Goal: Obtain resource: Obtain resource

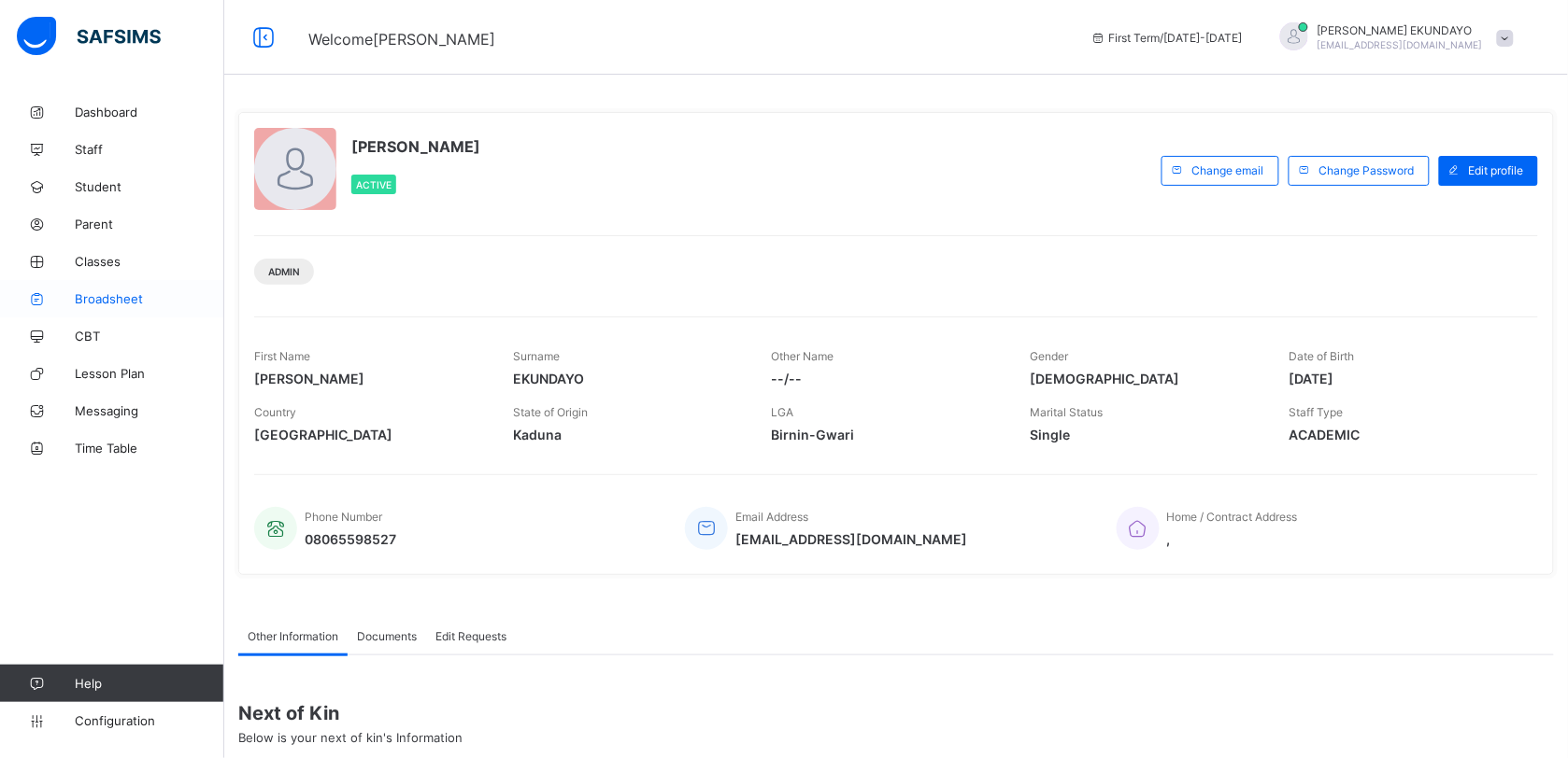
click at [113, 292] on span "Broadsheet" at bounding box center [150, 299] width 150 height 15
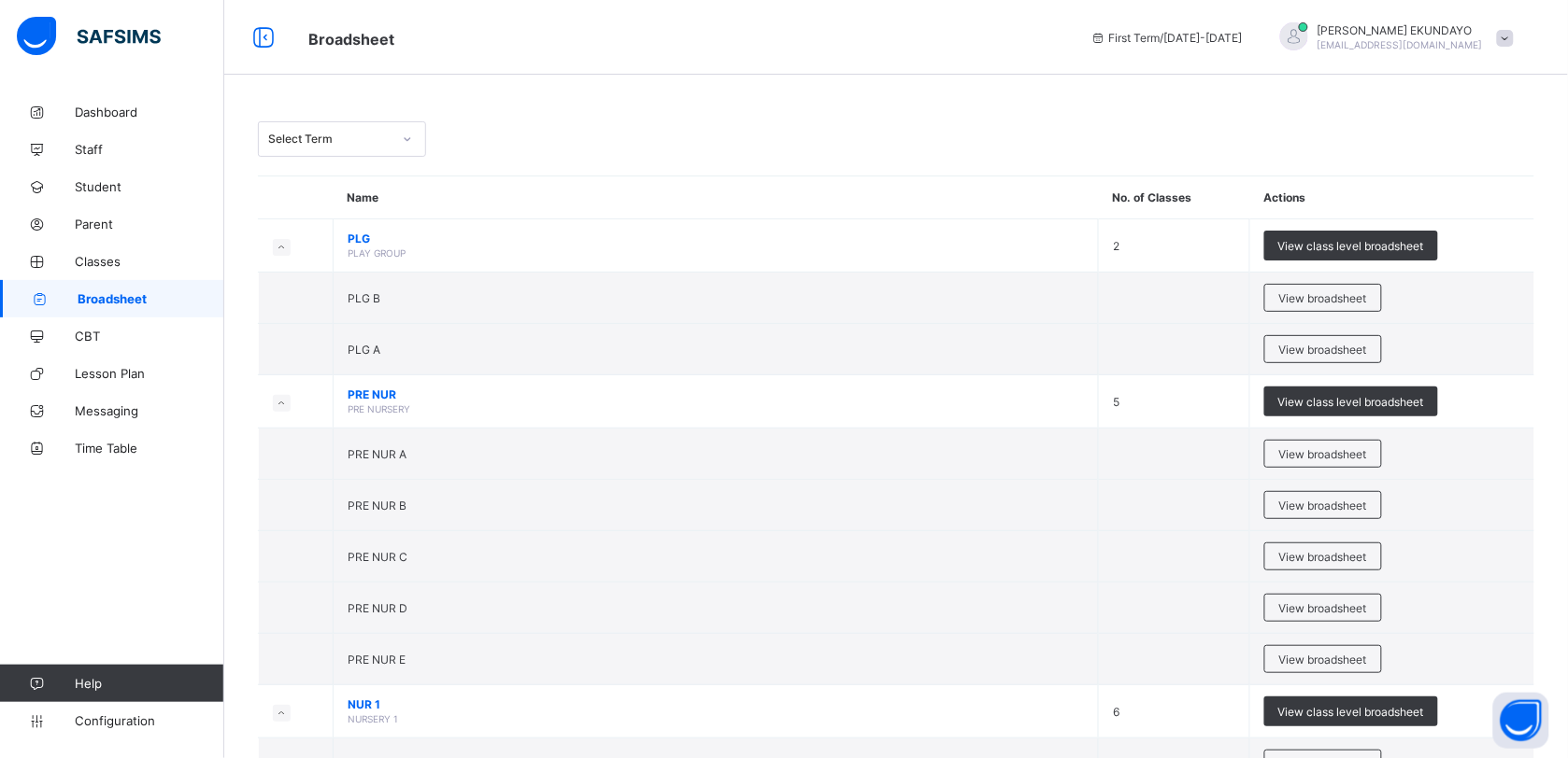
click at [409, 135] on icon at bounding box center [407, 139] width 11 height 19
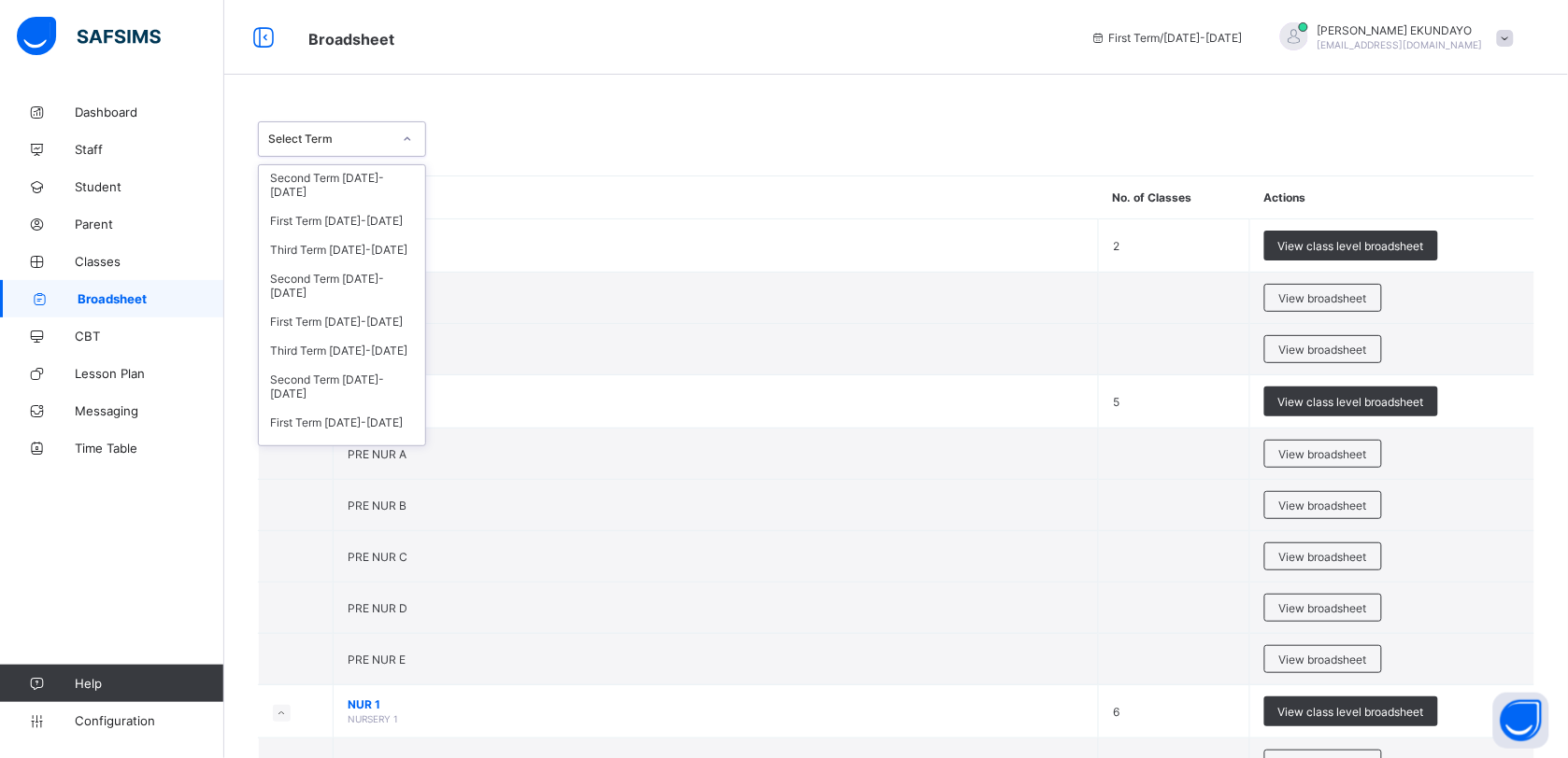
scroll to position [44, 0]
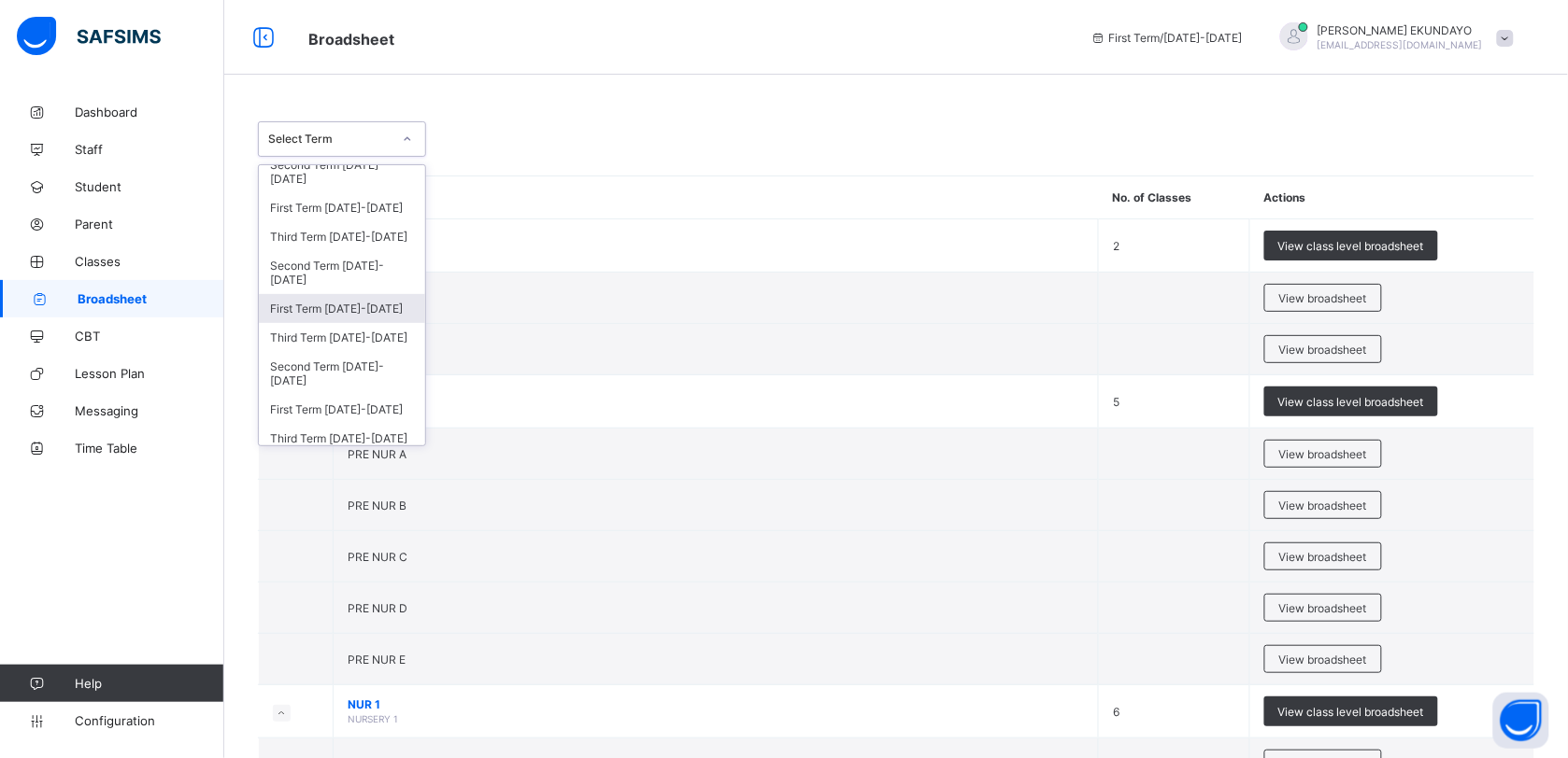
click at [369, 302] on div "First Term 2024-2025" at bounding box center [342, 308] width 167 height 29
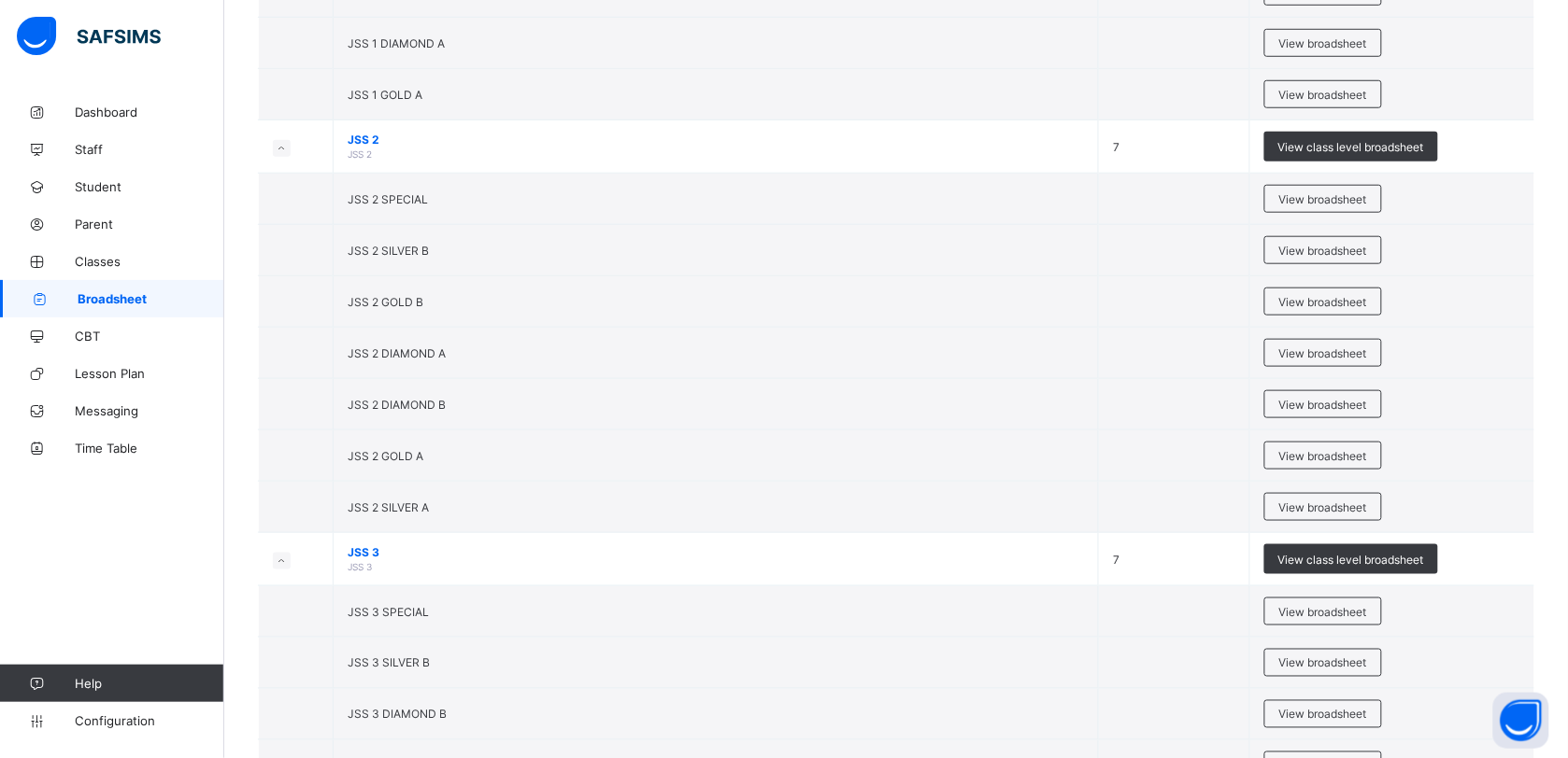
scroll to position [4627, 0]
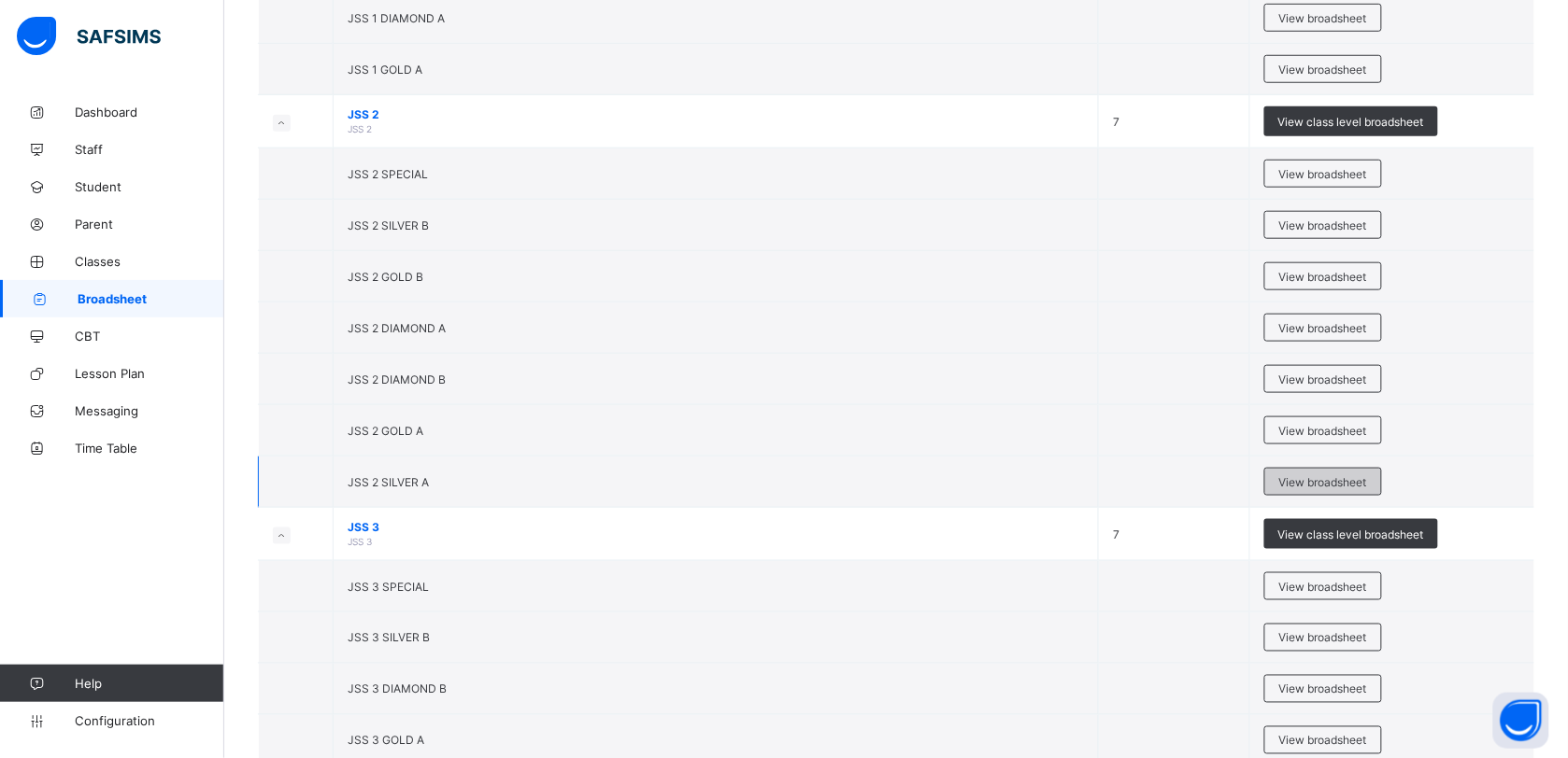
click at [1310, 489] on span "View broadsheet" at bounding box center [1323, 482] width 88 height 14
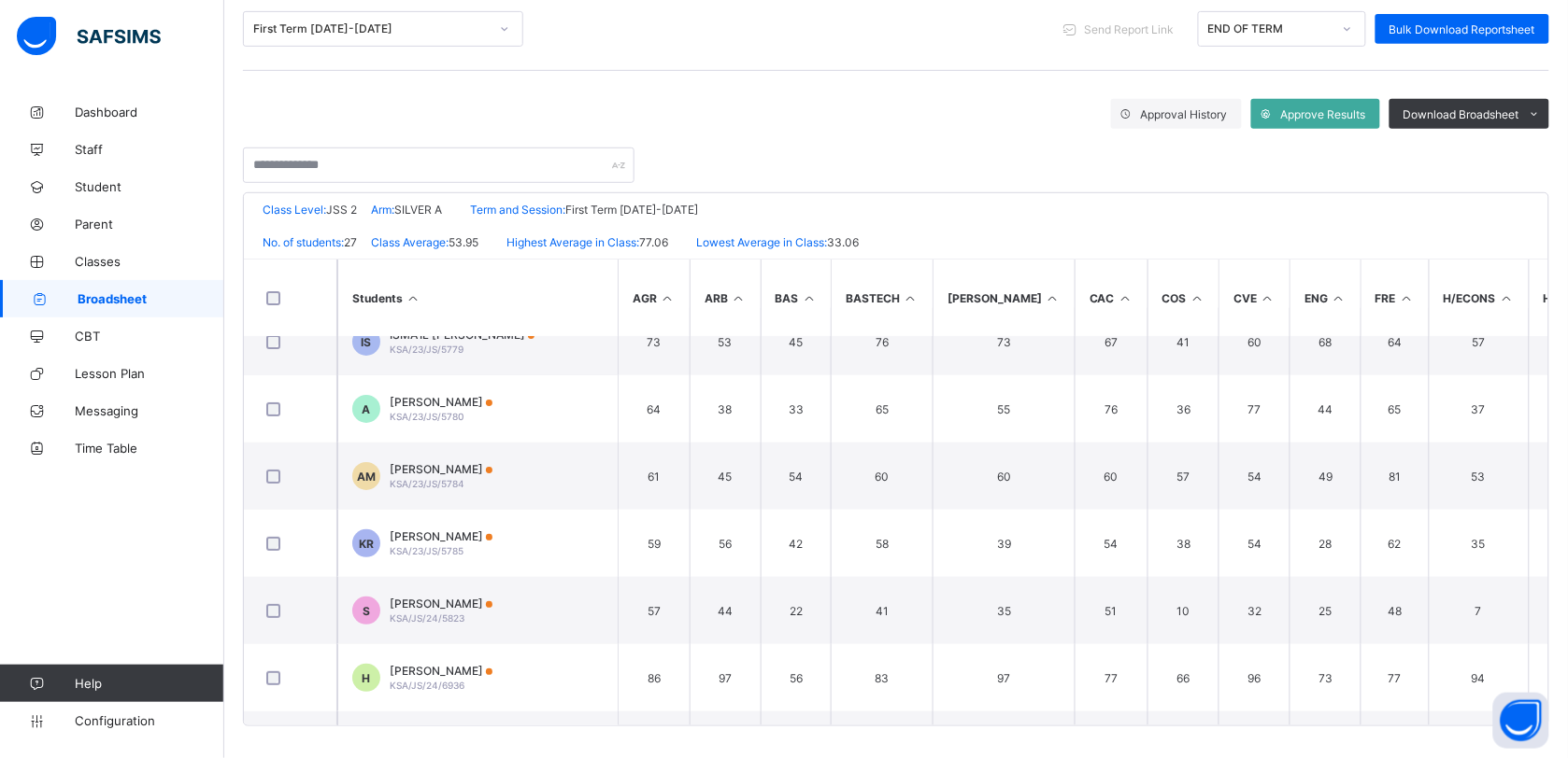
scroll to position [34, 0]
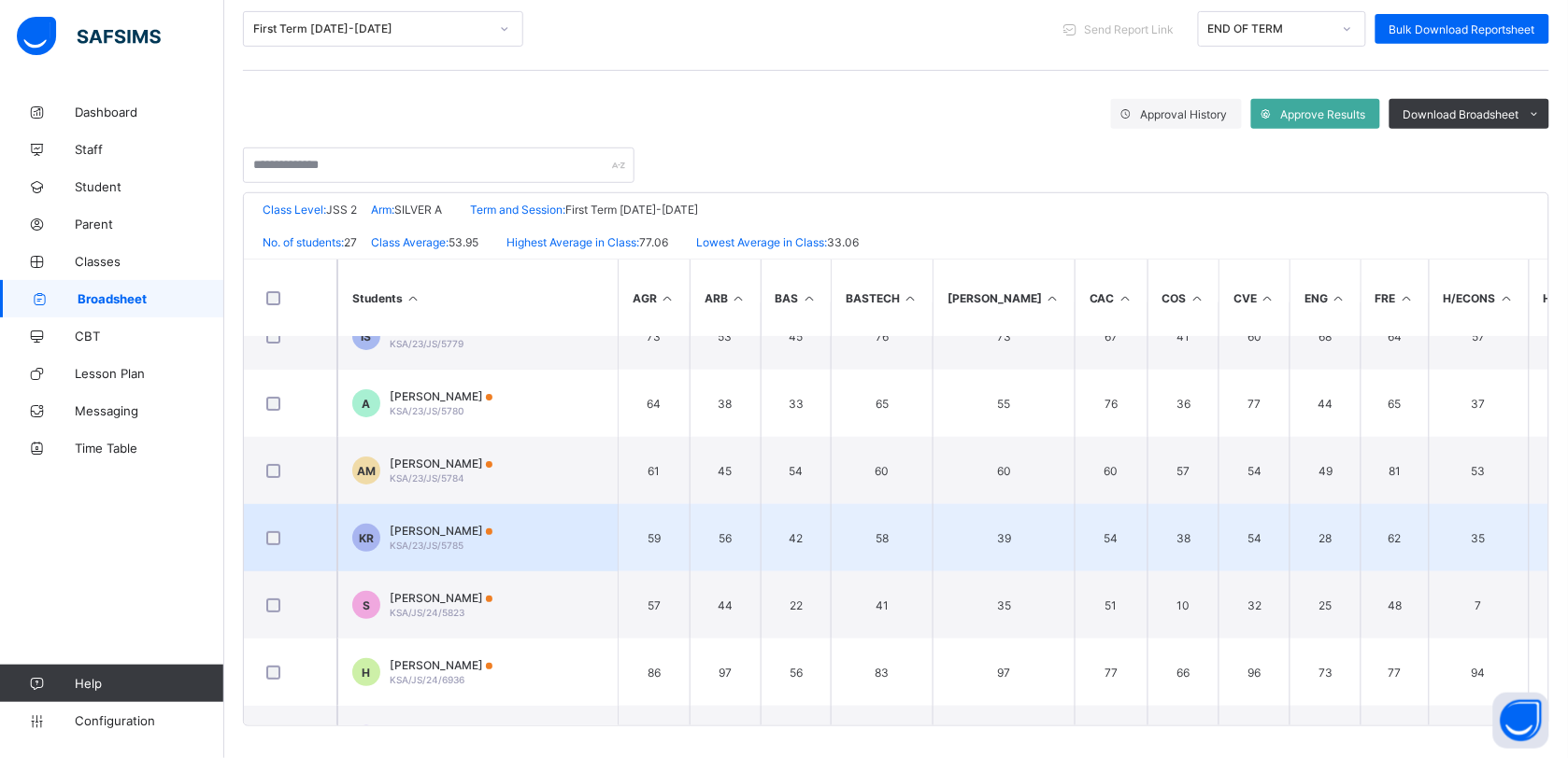
click at [492, 524] on span "[PERSON_NAME]'U" at bounding box center [440, 531] width 103 height 14
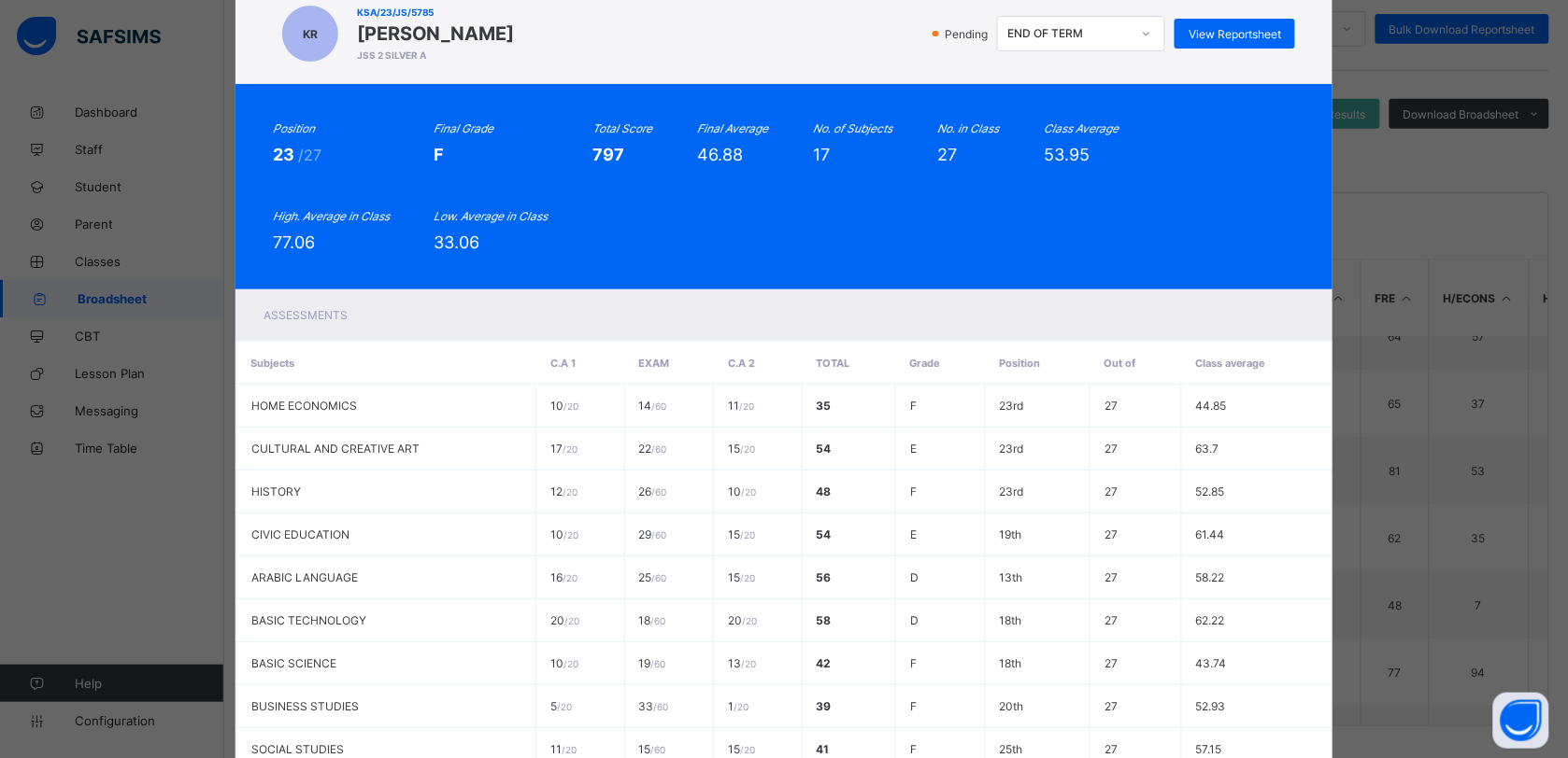
scroll to position [0, 0]
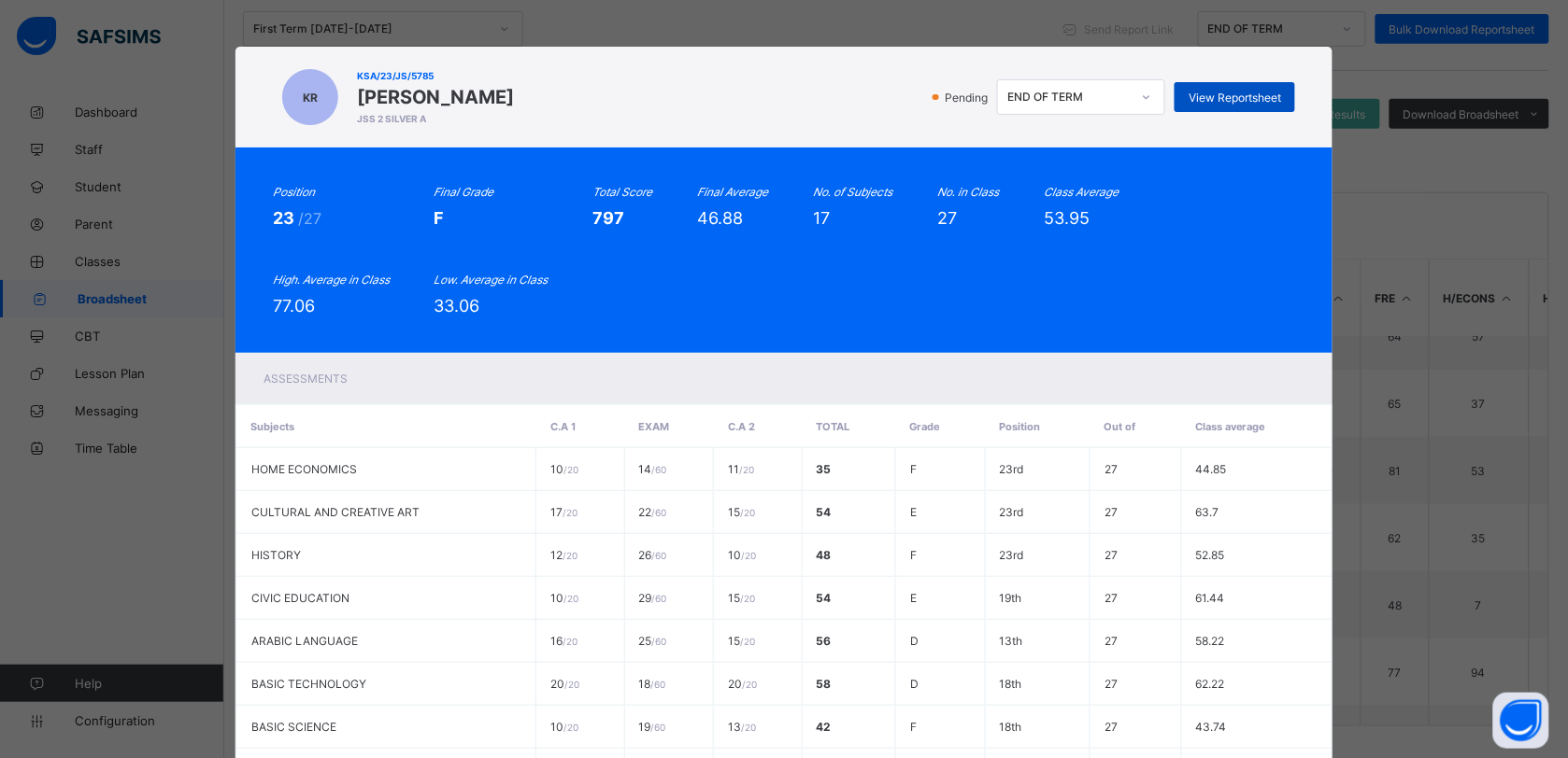
click at [1255, 91] on span "View Reportsheet" at bounding box center [1235, 97] width 93 height 14
click at [612, 14] on div "KR KSA/23/JS/5785 KHADIJA GARBA RABI'U JSS 2 SILVER A Pending END OF TERM View …" at bounding box center [784, 379] width 1568 height 758
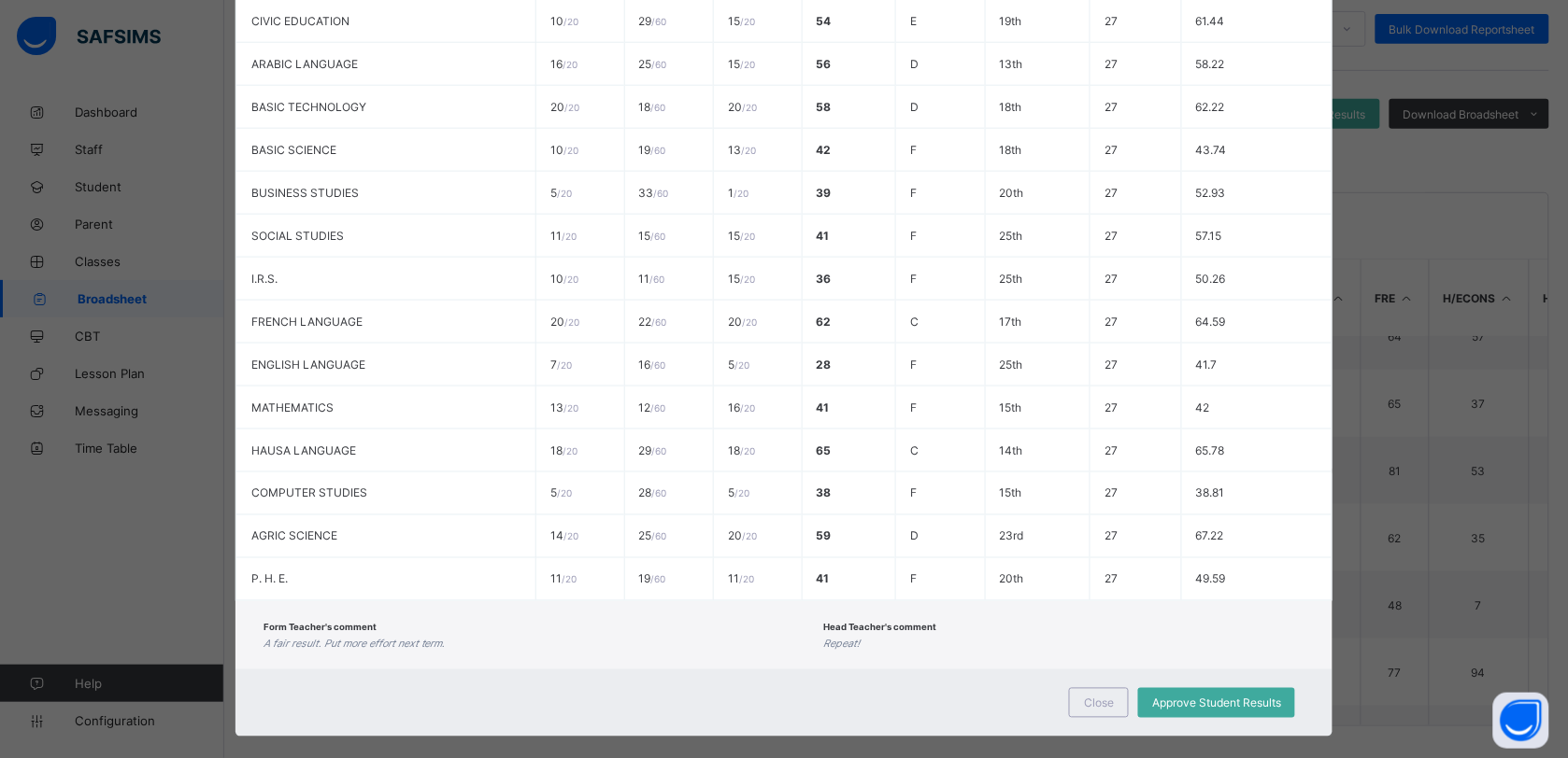
scroll to position [582, 0]
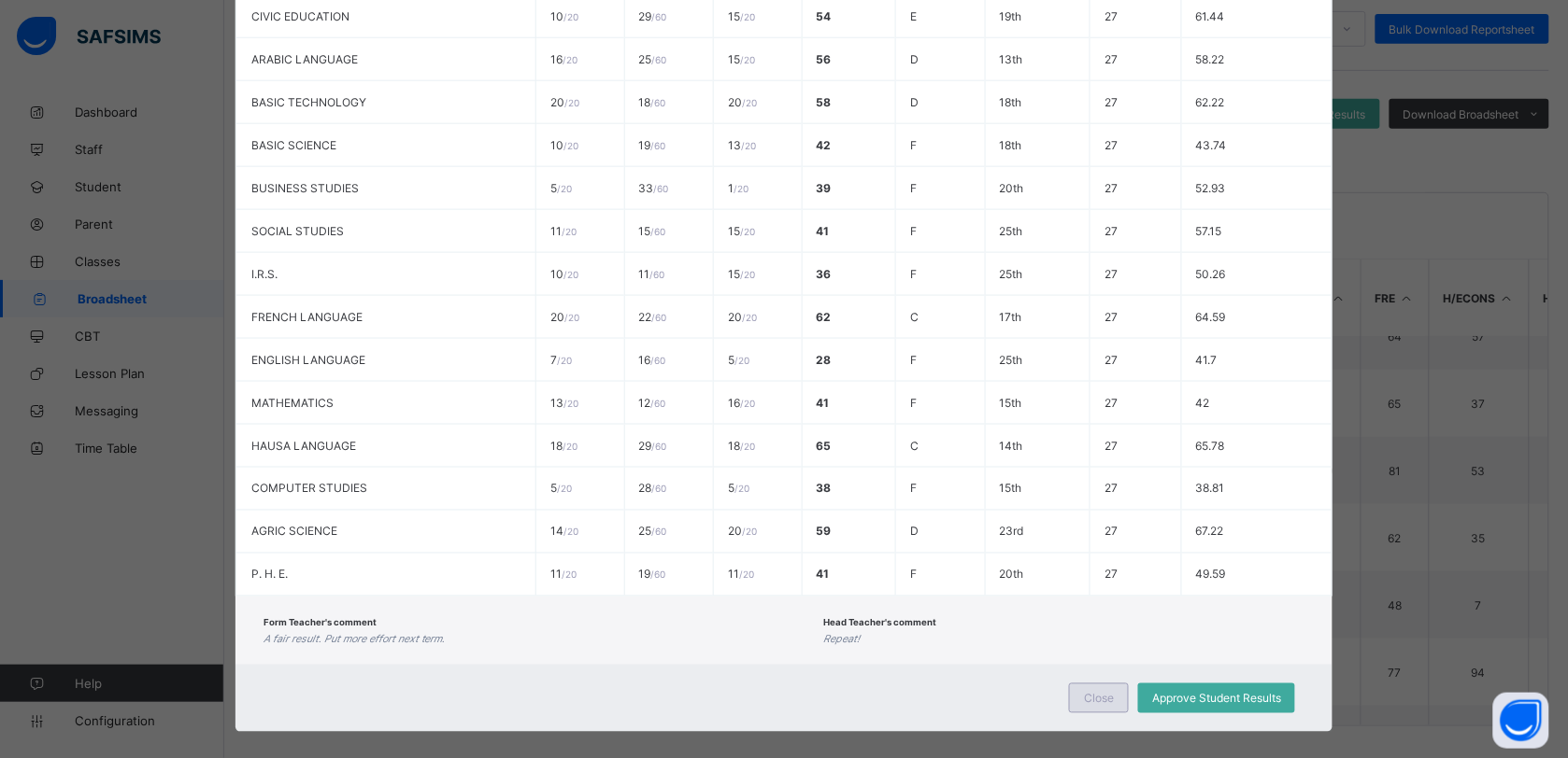
click at [1110, 692] on span "Close" at bounding box center [1099, 698] width 30 height 14
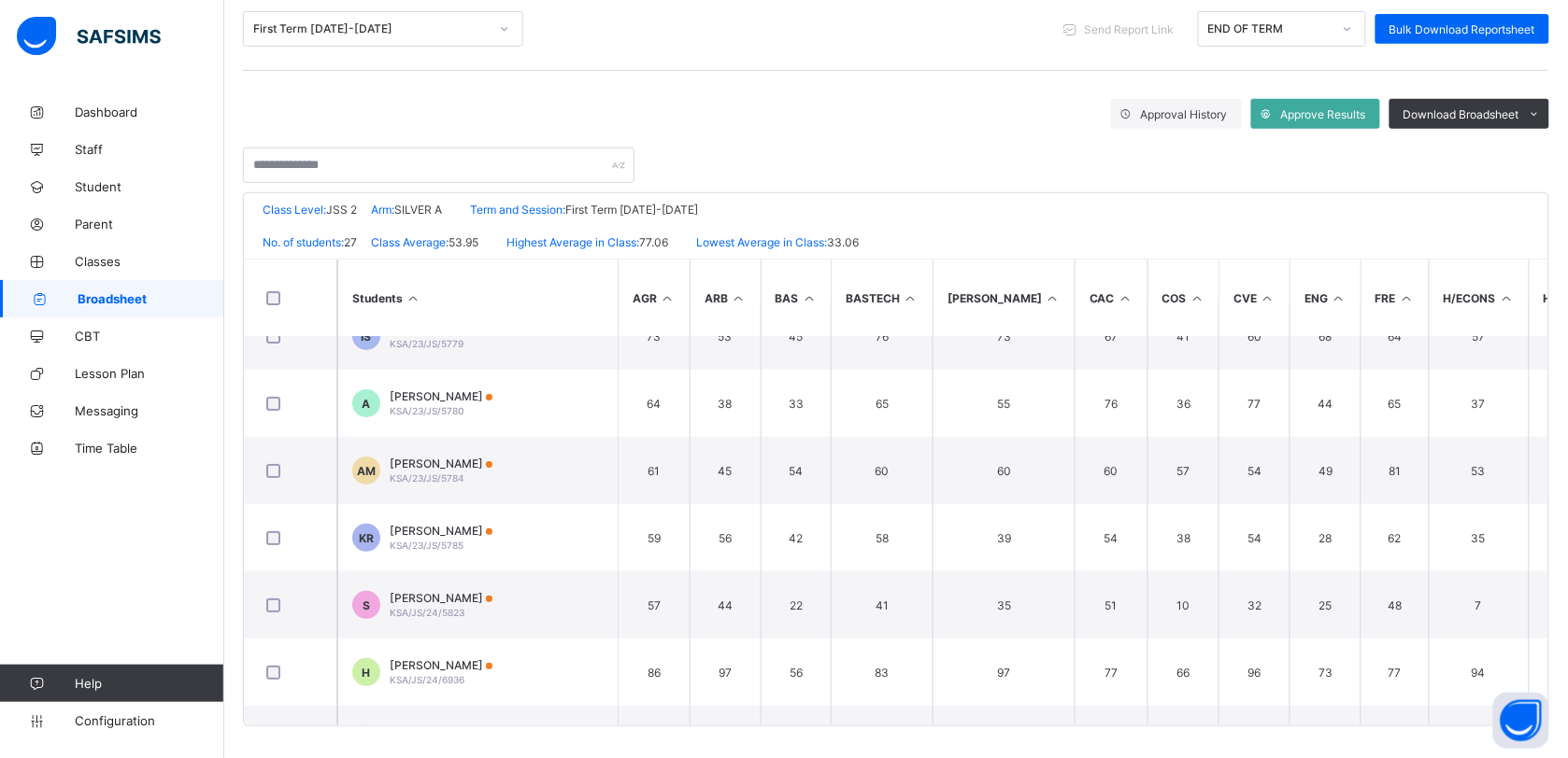
click at [506, 31] on div at bounding box center [505, 29] width 32 height 30
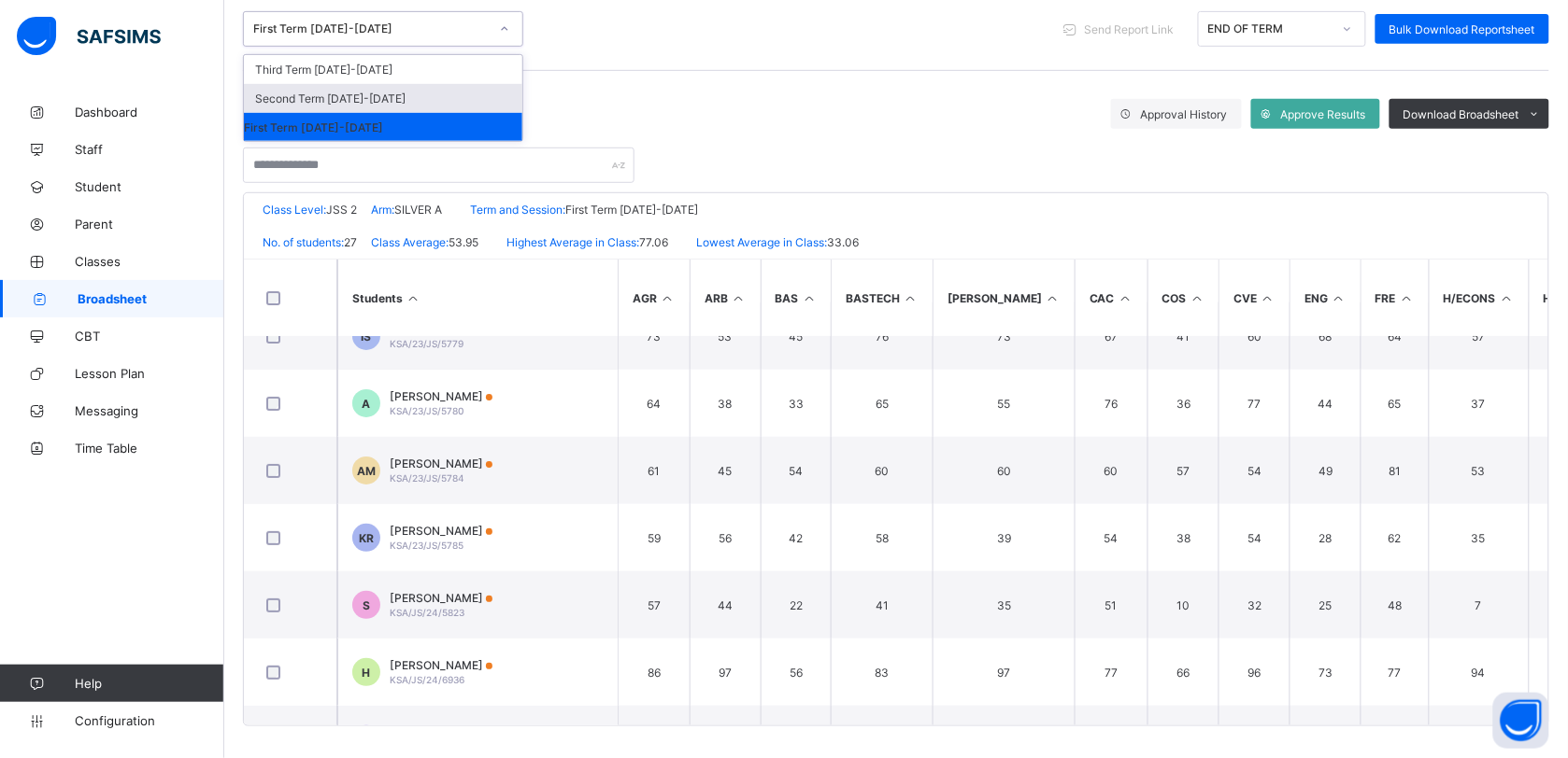
click at [342, 90] on div "Second Term 2024-2025" at bounding box center [383, 98] width 278 height 29
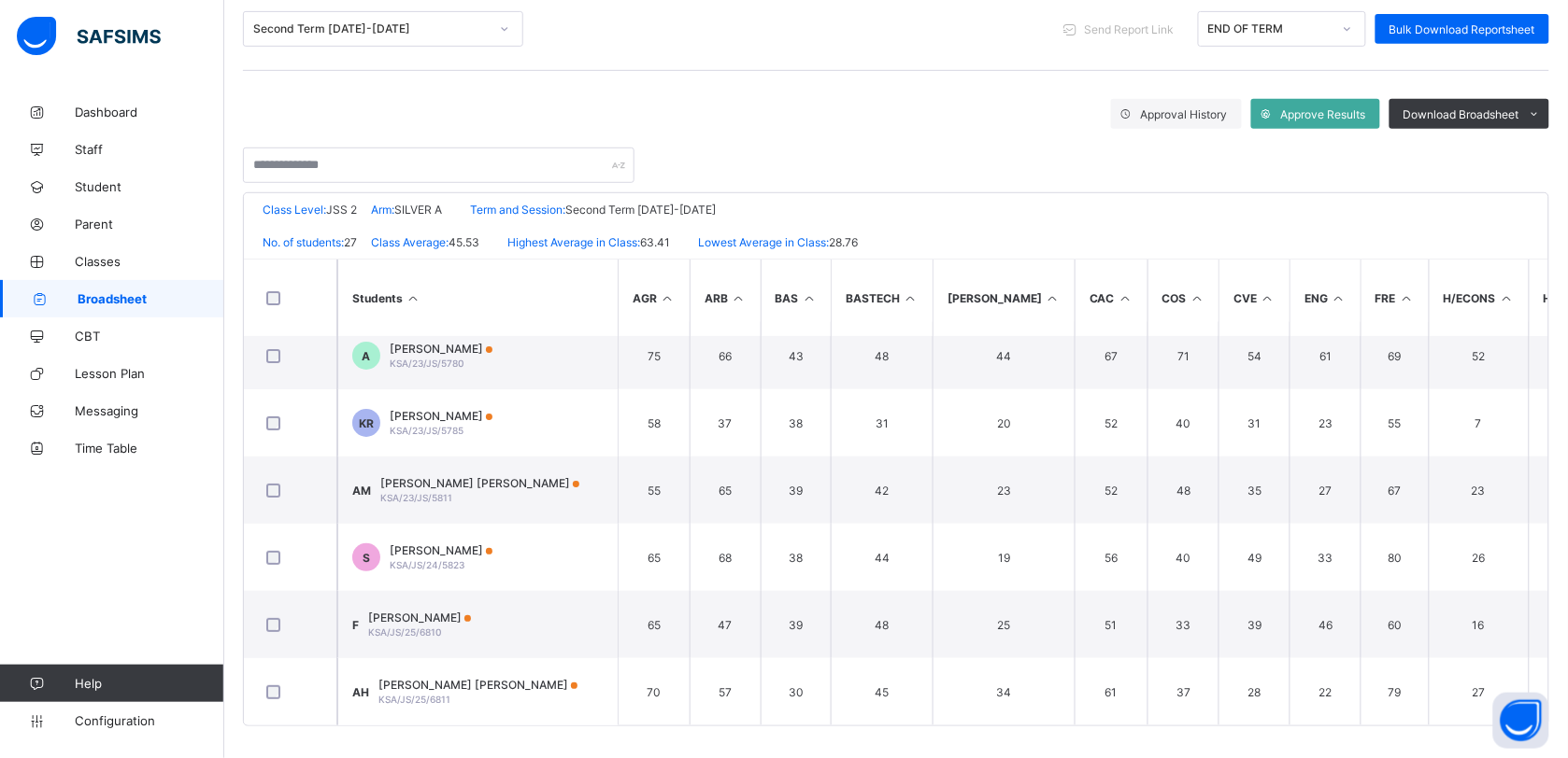
scroll to position [0, 0]
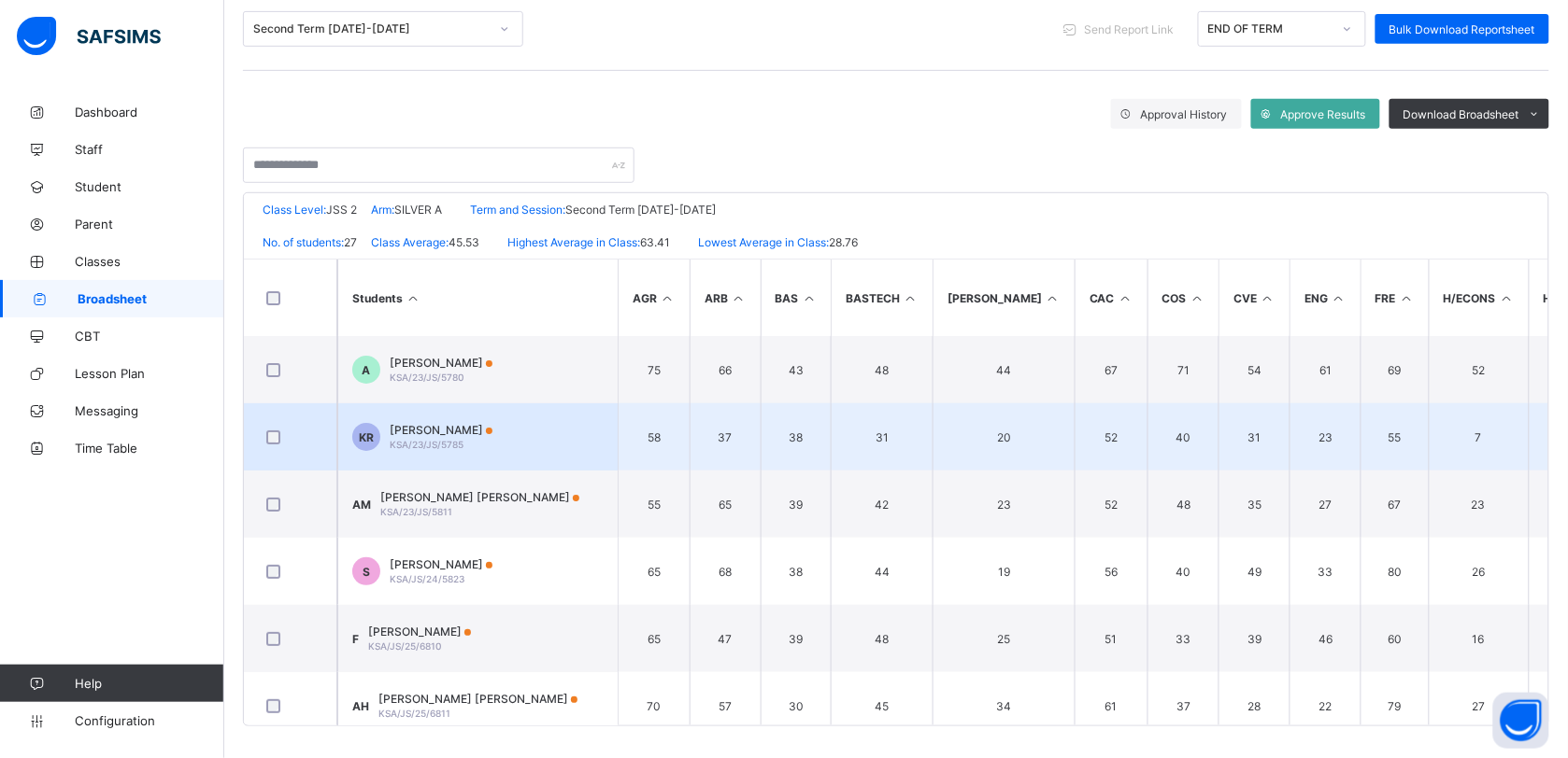
click at [465, 426] on span "[PERSON_NAME]'U" at bounding box center [440, 430] width 103 height 14
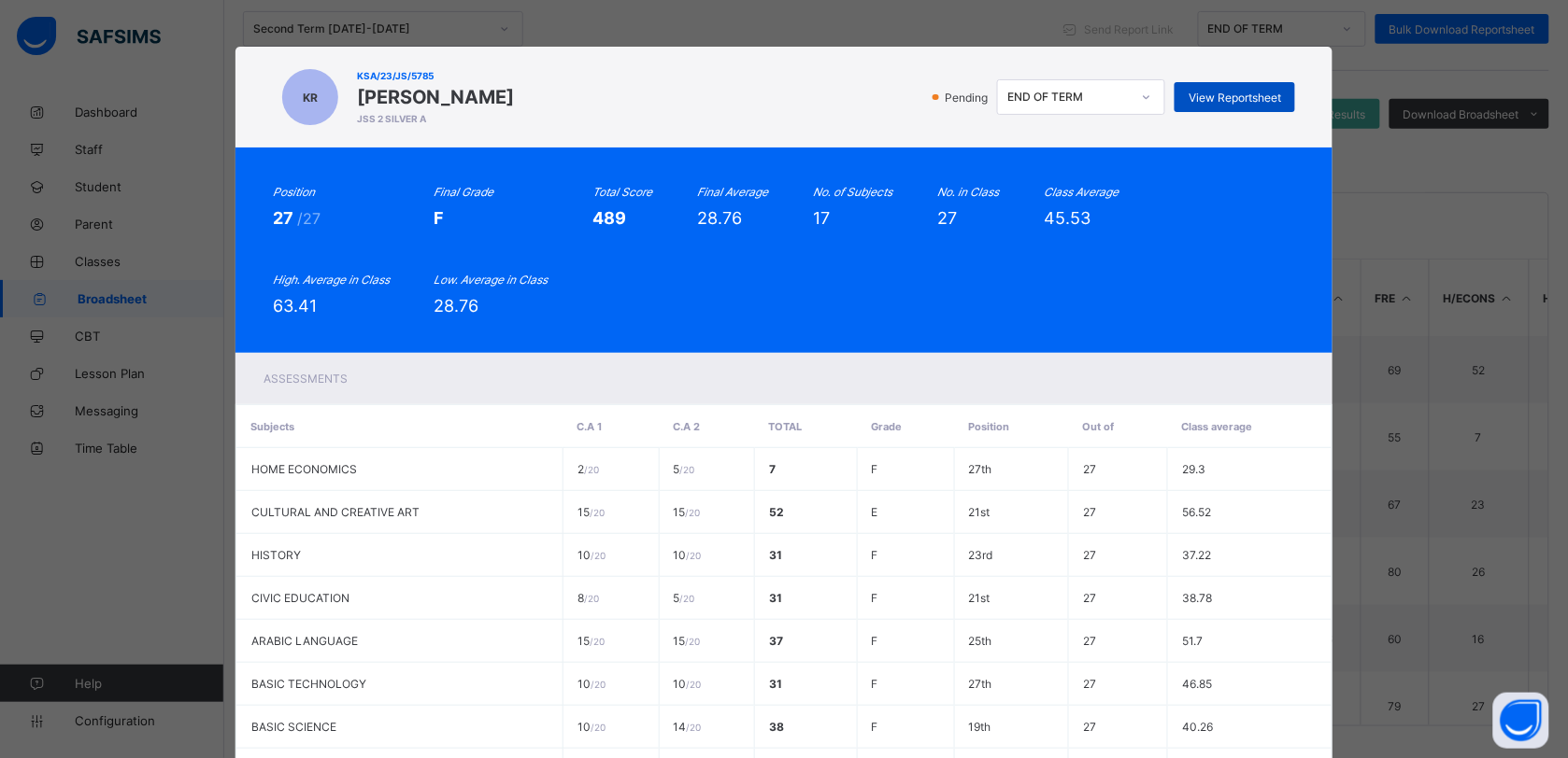
click at [1231, 97] on span "View Reportsheet" at bounding box center [1235, 97] width 93 height 14
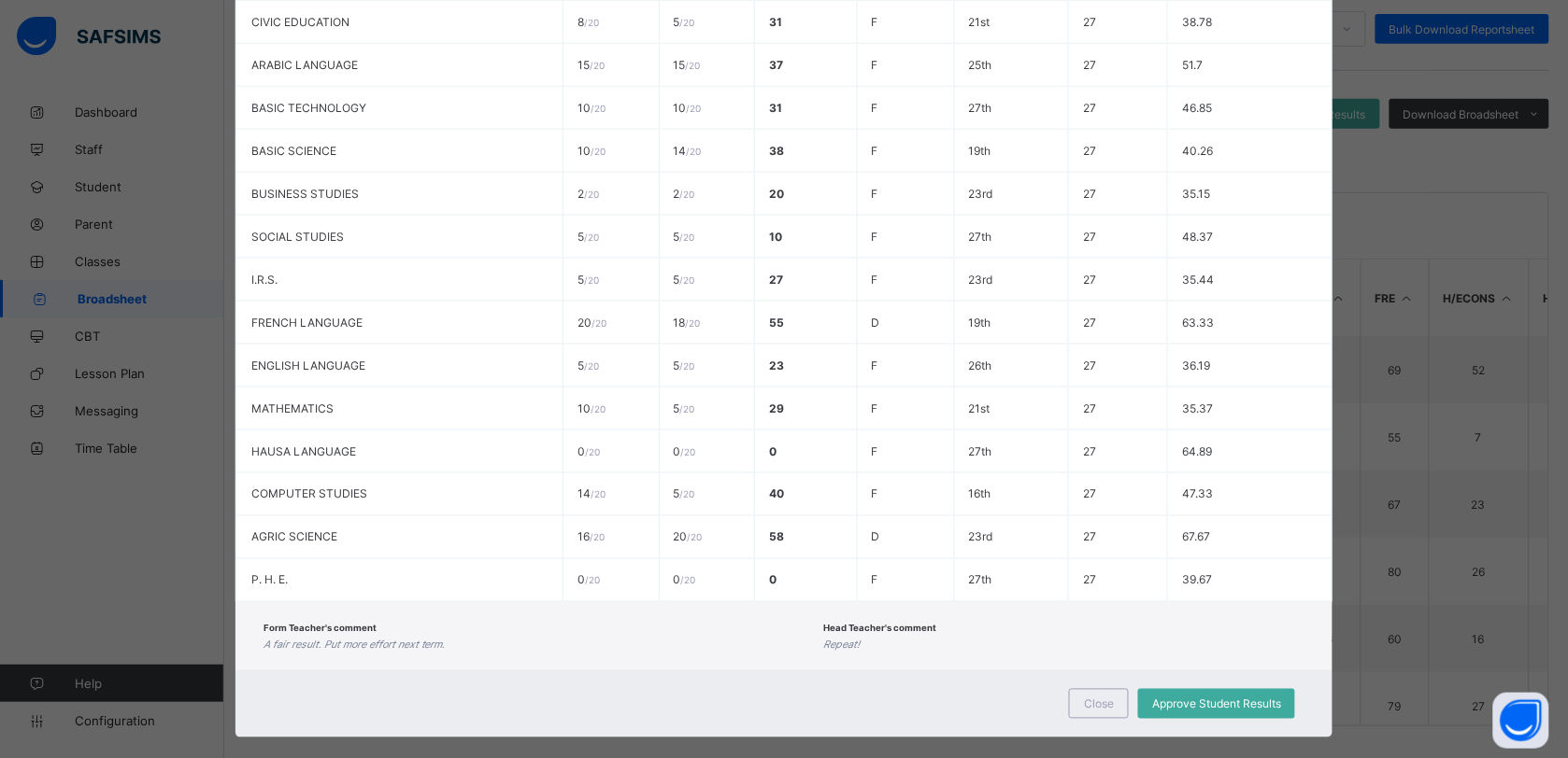
scroll to position [582, 0]
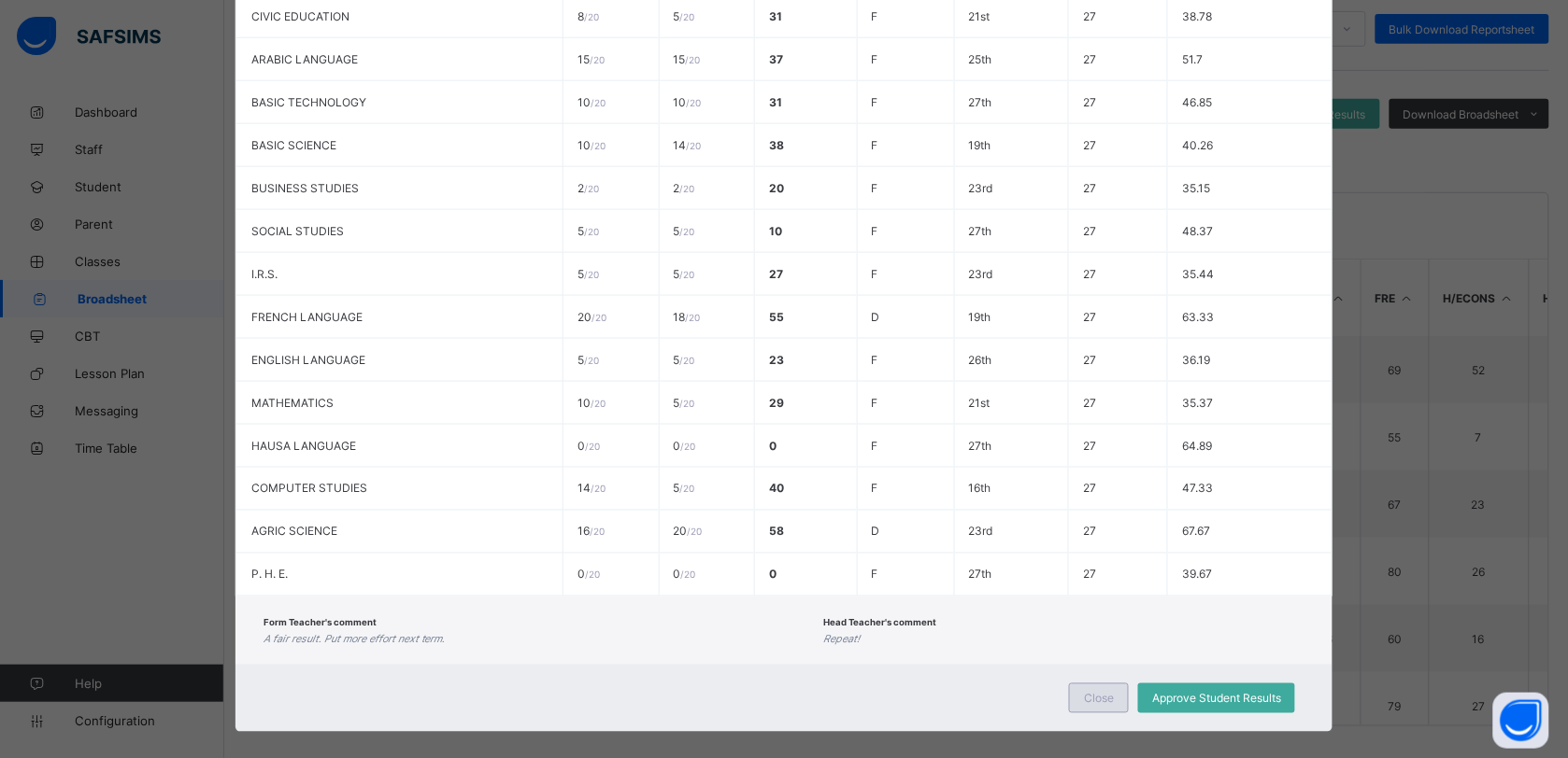
click at [1100, 692] on span "Close" at bounding box center [1099, 698] width 30 height 14
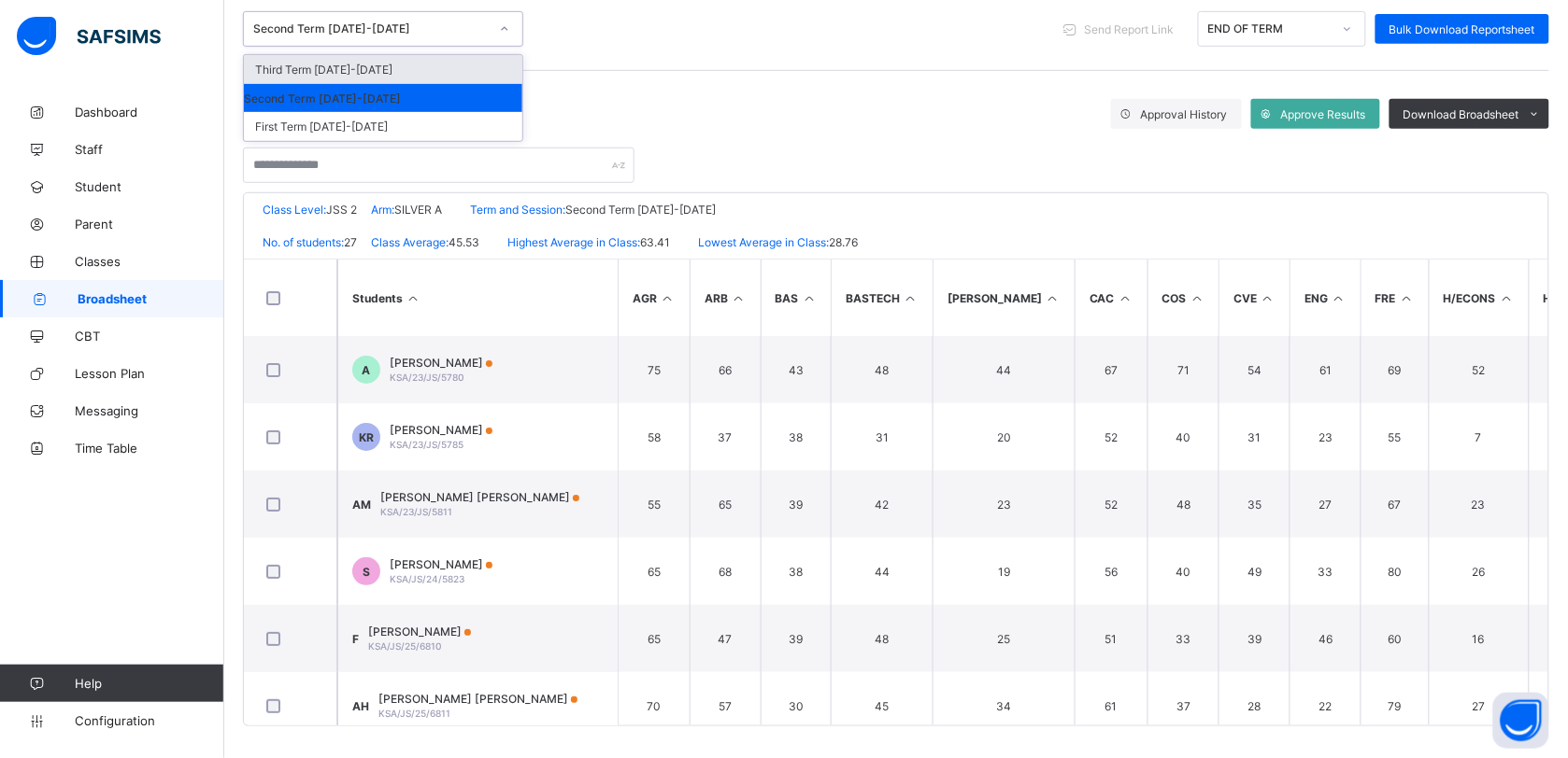
click at [495, 21] on div at bounding box center [505, 29] width 32 height 30
click at [419, 65] on div "Third Term 2024-2025" at bounding box center [383, 69] width 278 height 29
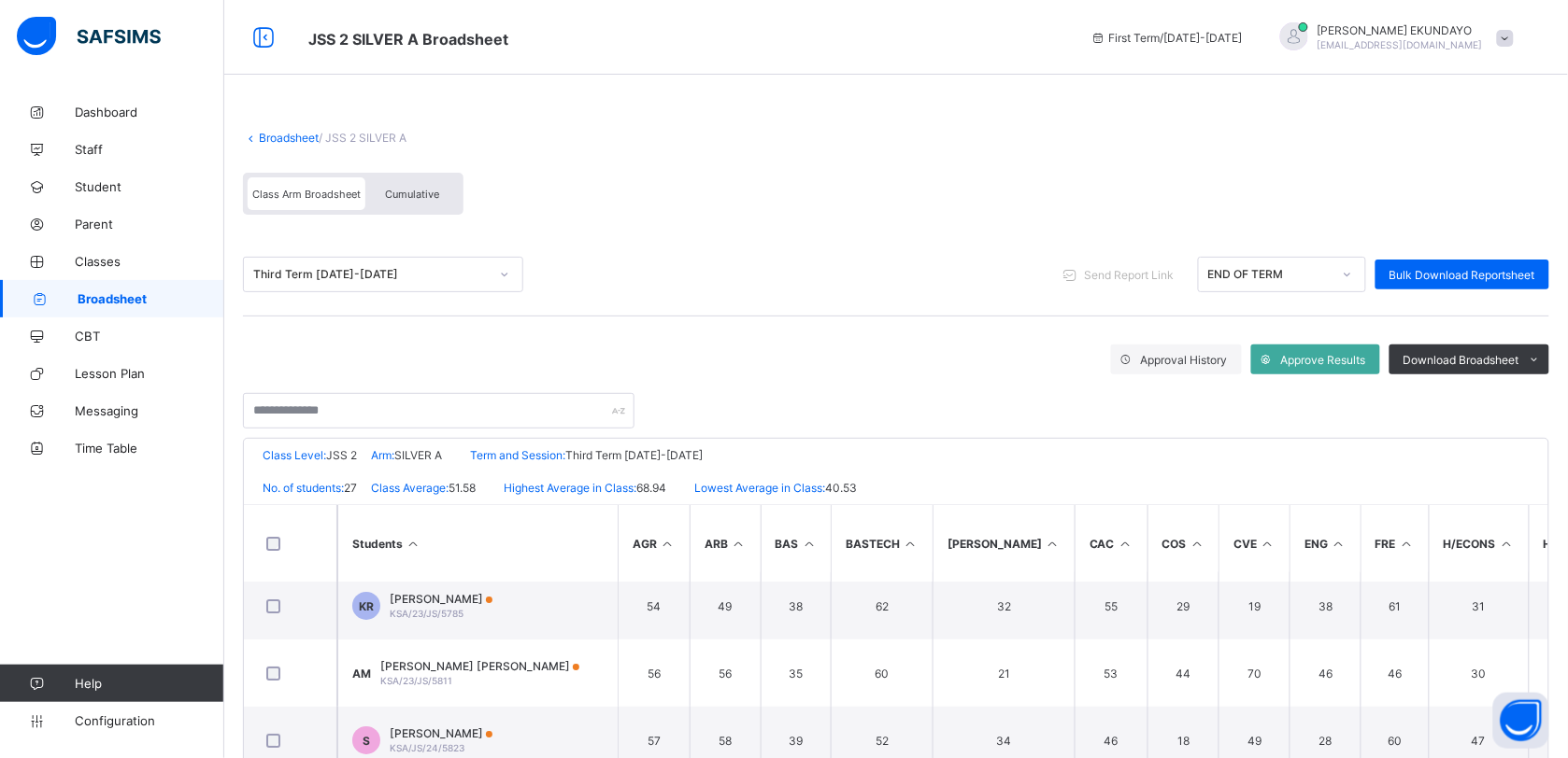
scroll to position [0, 0]
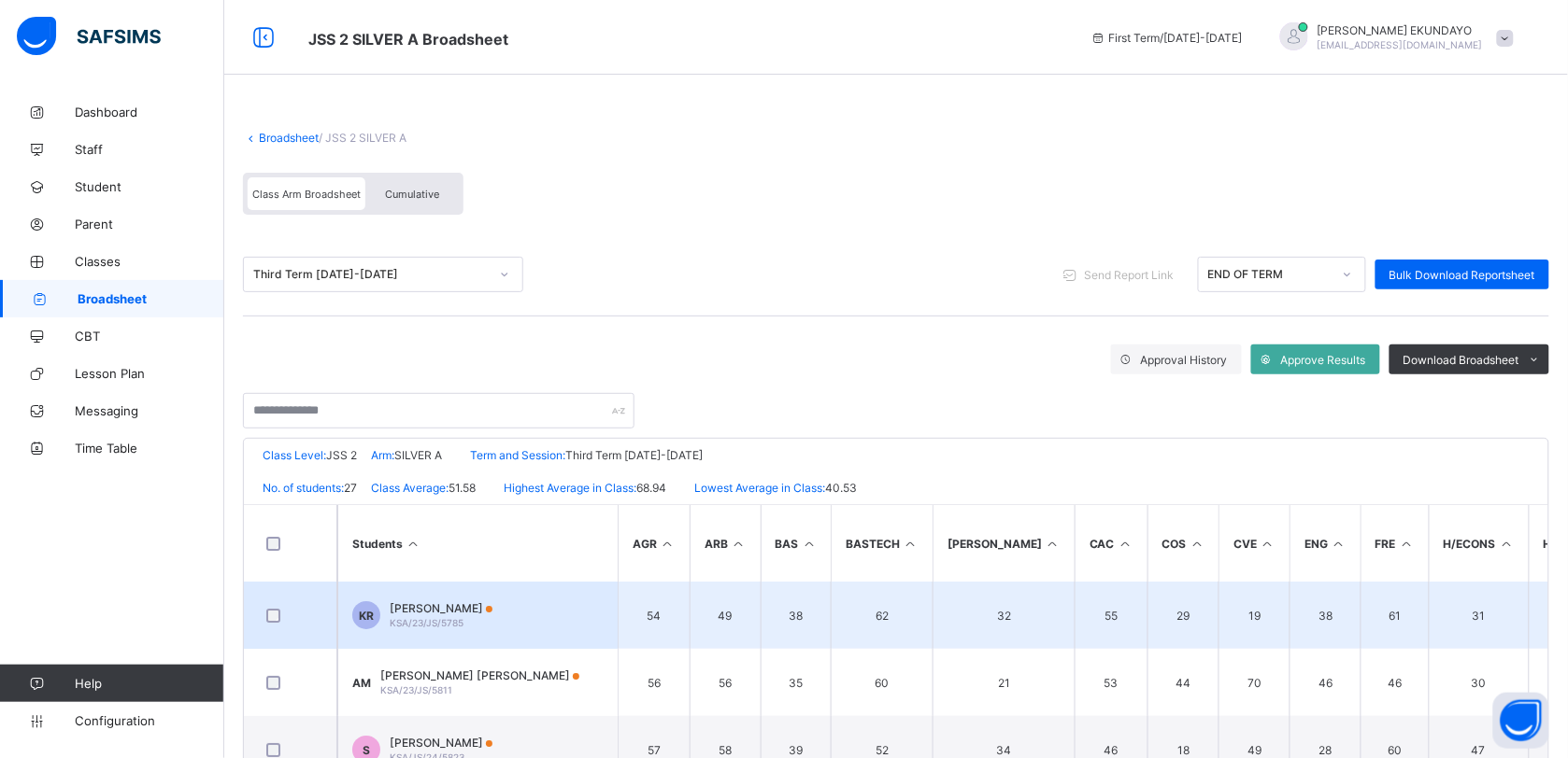
click at [427, 604] on span "[PERSON_NAME]'U" at bounding box center [440, 608] width 103 height 14
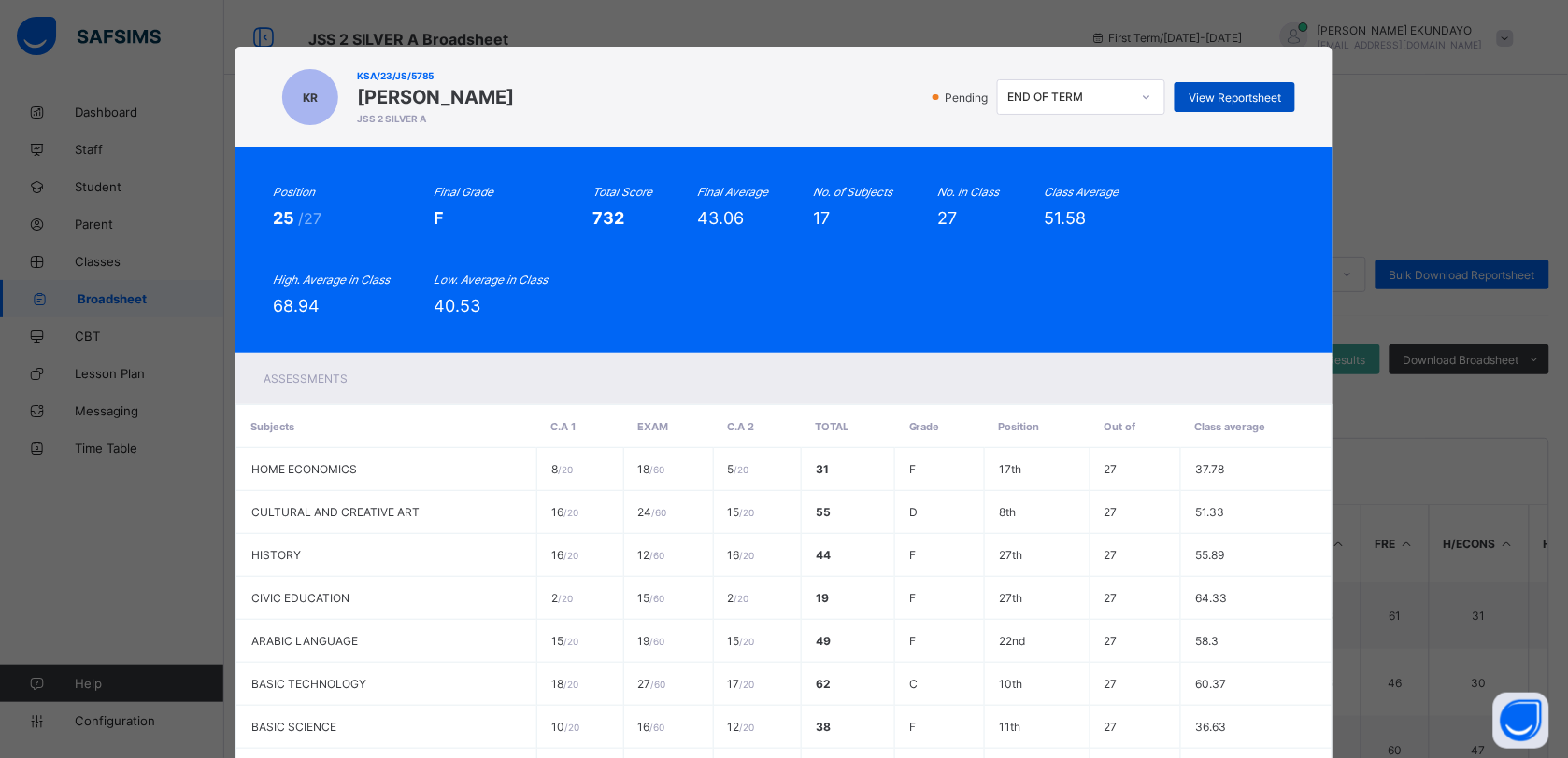
click at [1234, 97] on span "View Reportsheet" at bounding box center [1235, 97] width 93 height 14
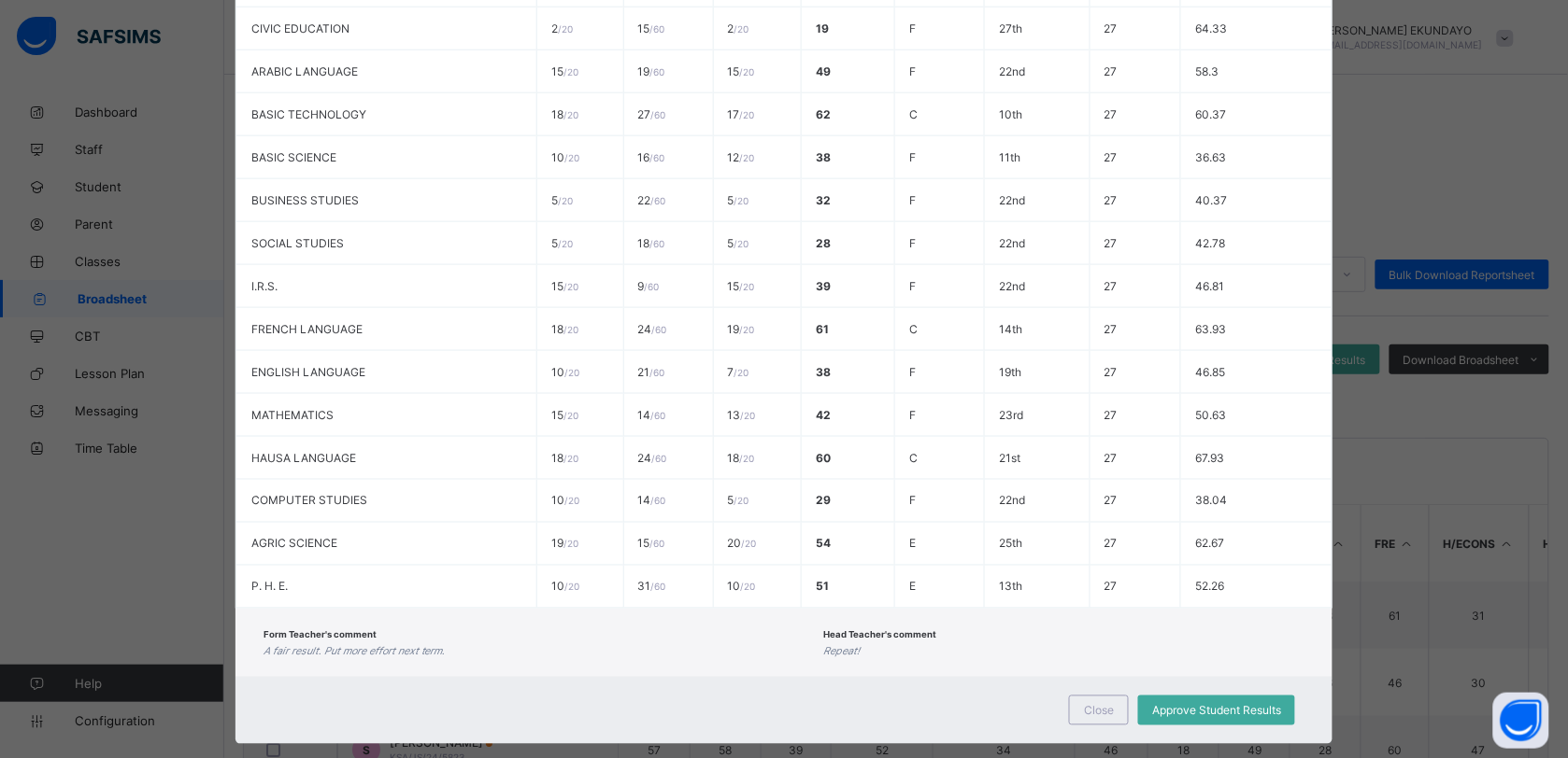
scroll to position [582, 0]
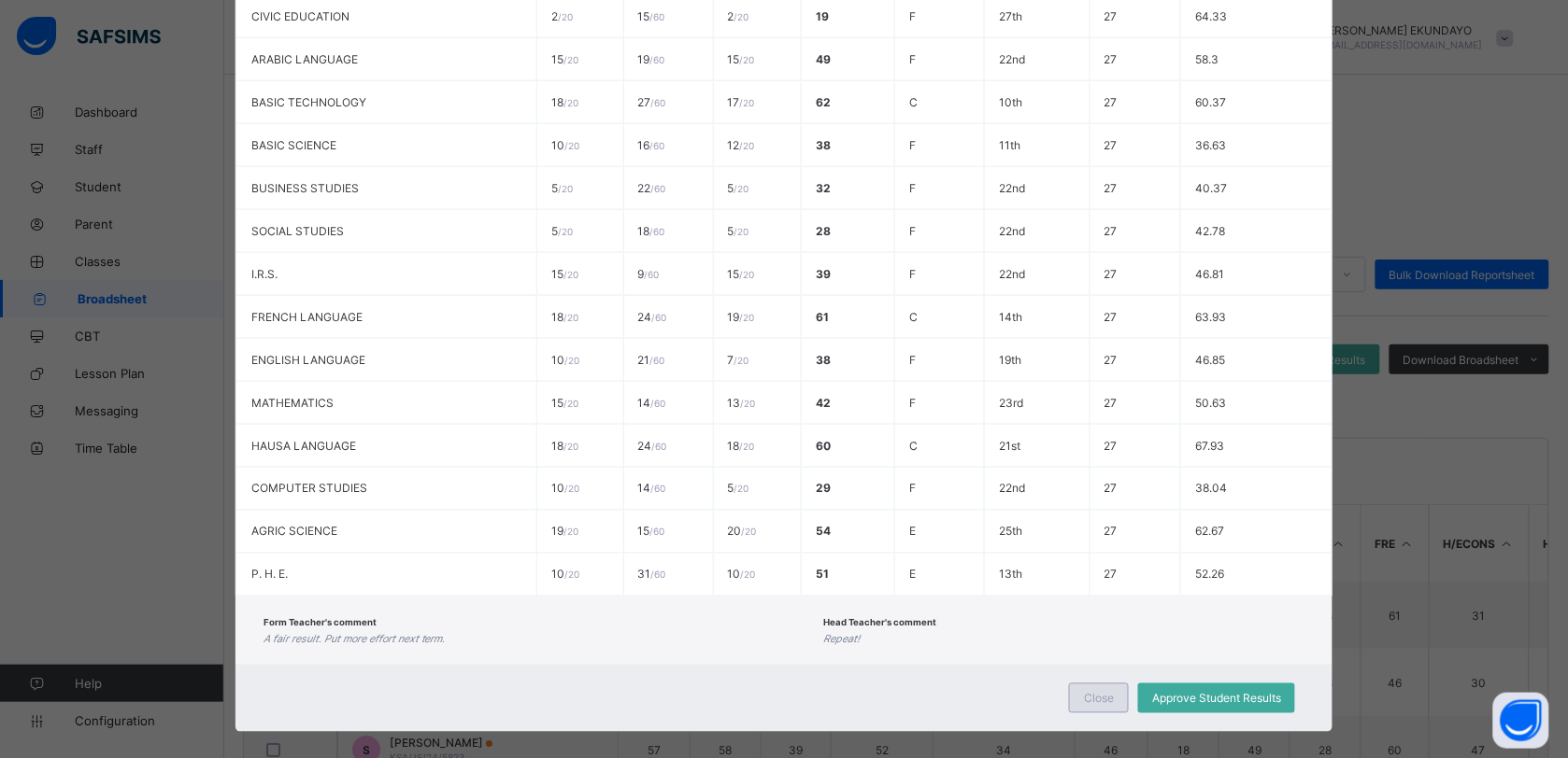
click at [1104, 692] on span "Close" at bounding box center [1099, 698] width 30 height 14
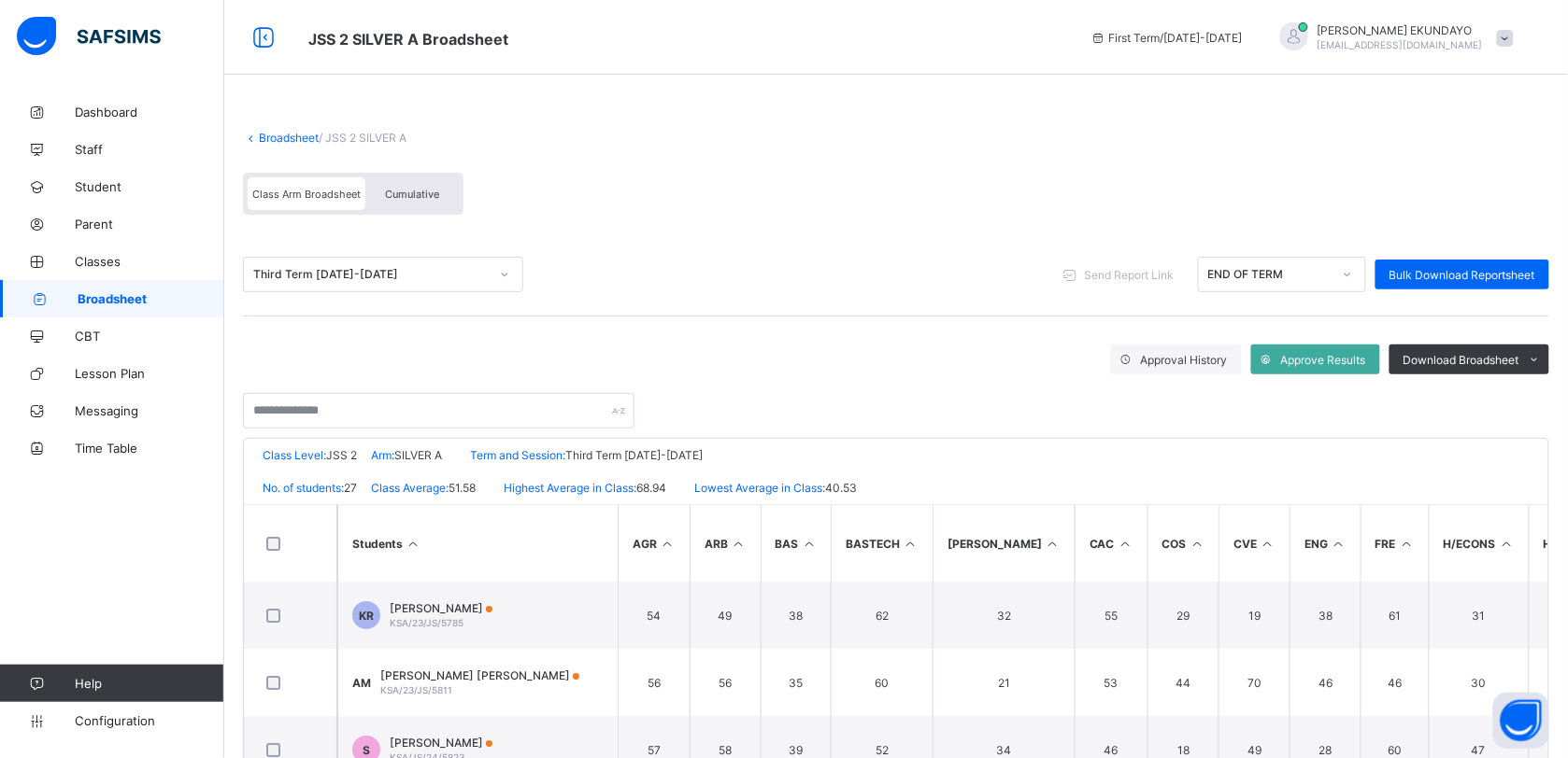
click at [403, 188] on span "Cumulative" at bounding box center [411, 194] width 54 height 13
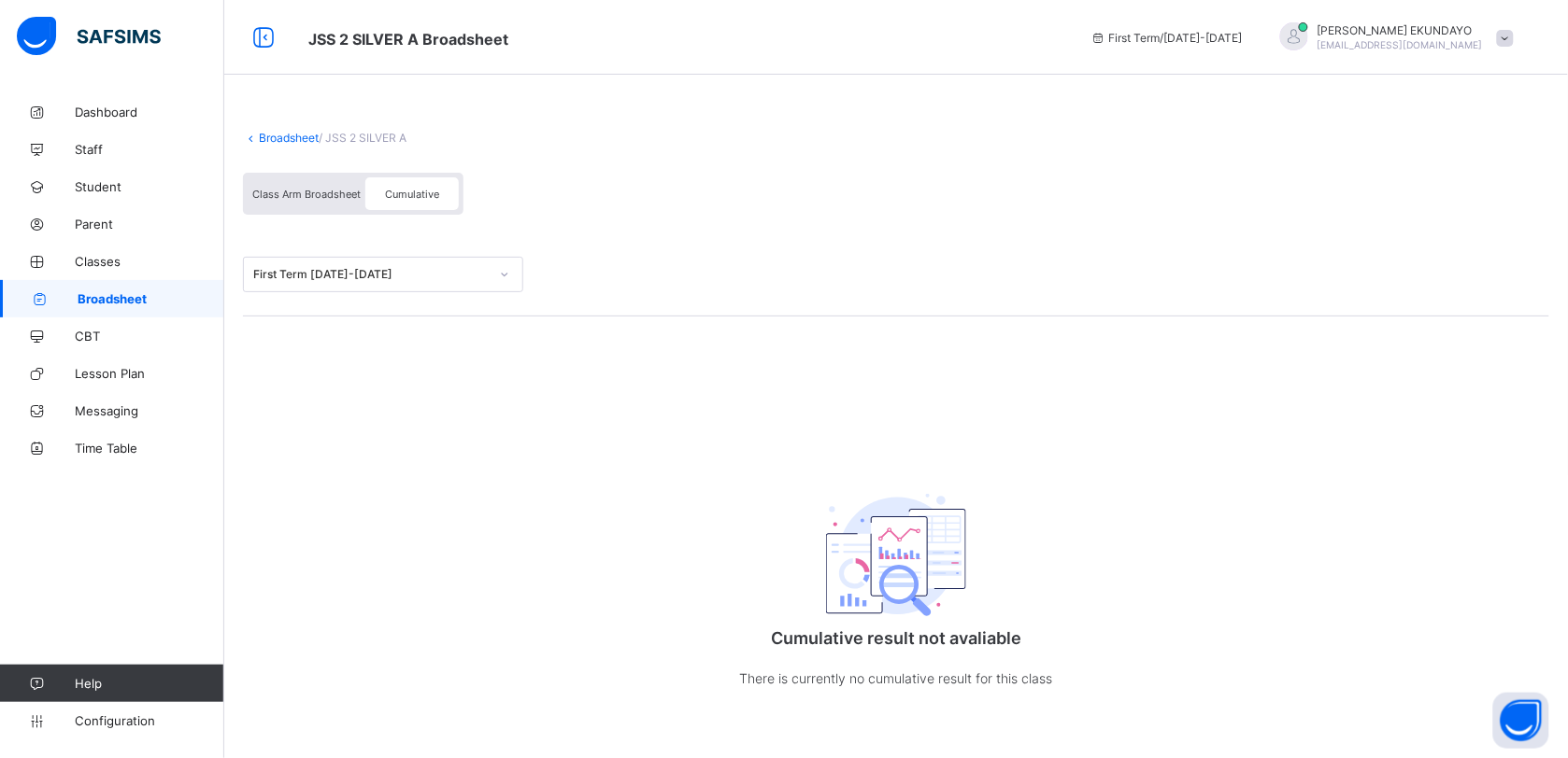
click at [490, 269] on div at bounding box center [505, 274] width 32 height 30
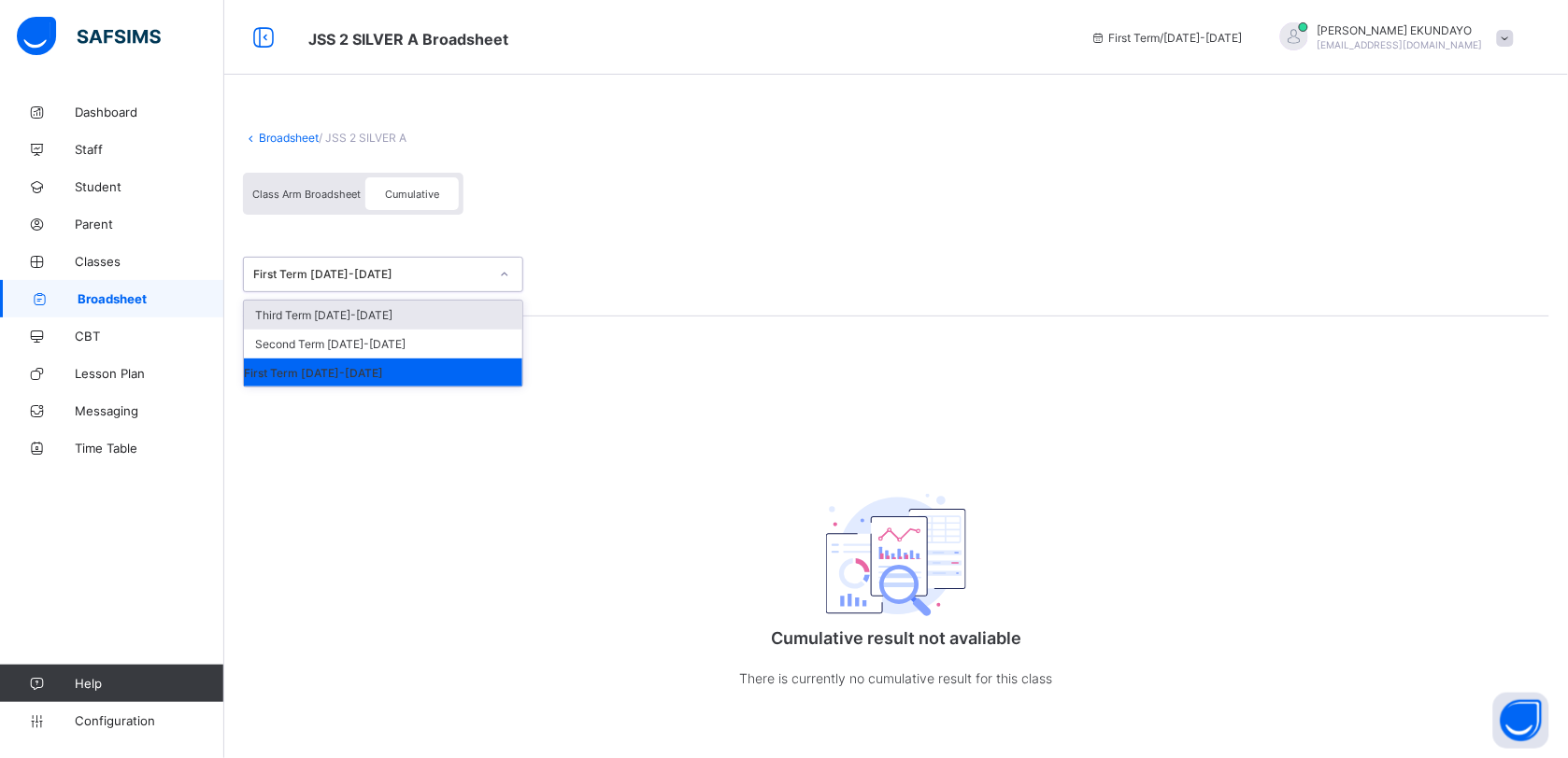
click at [374, 311] on div "Third Term 2024-2025" at bounding box center [383, 315] width 278 height 29
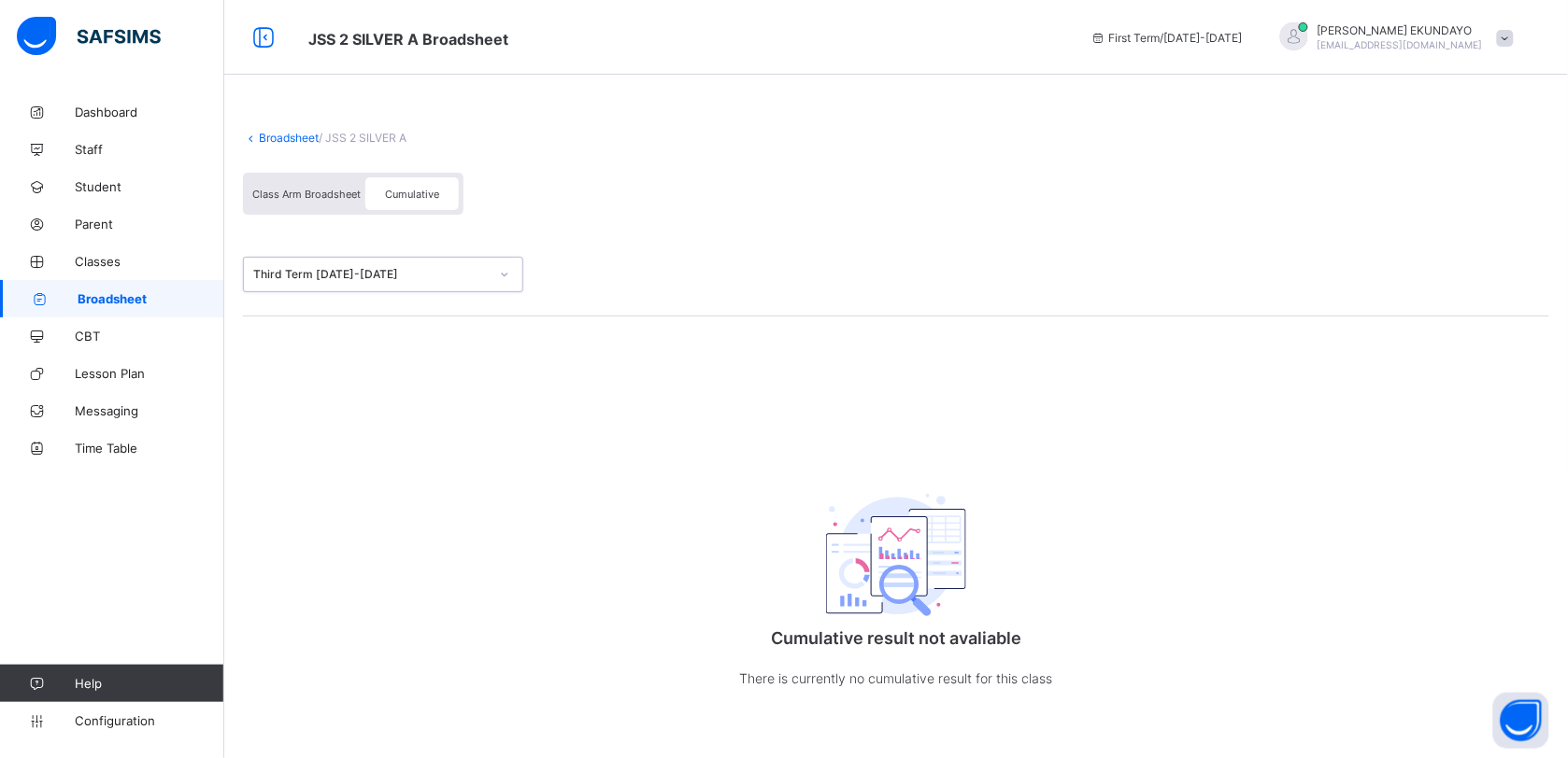
click at [694, 143] on div "Broadsheet / JSS 2 SILVER A Class Arm Broadsheet Cumulative" at bounding box center [896, 172] width 1306 height 121
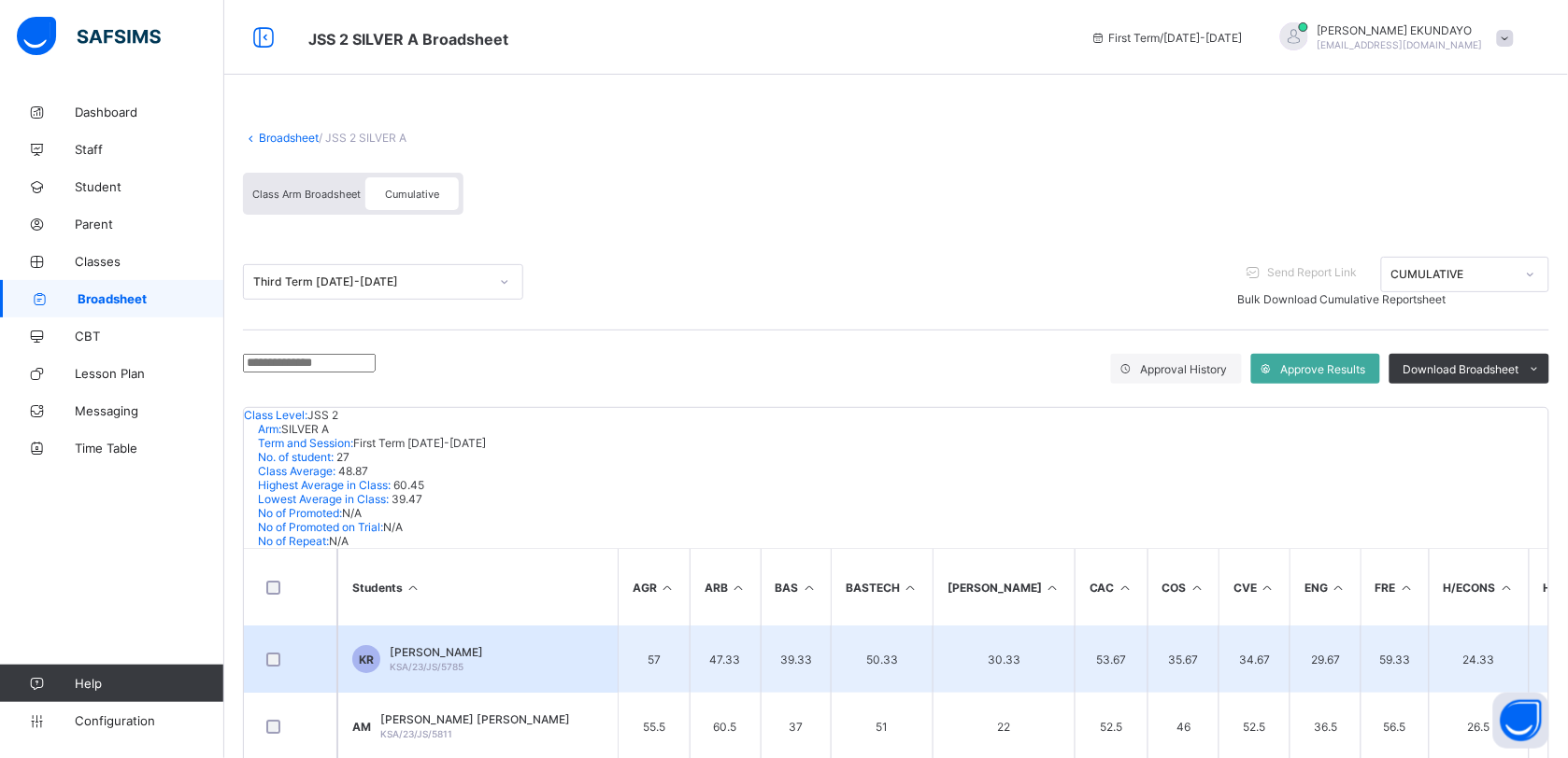
click at [498, 626] on td "KR KHADIJA GARBA RABI'U KSA/23/JS/5785" at bounding box center [477, 659] width 280 height 67
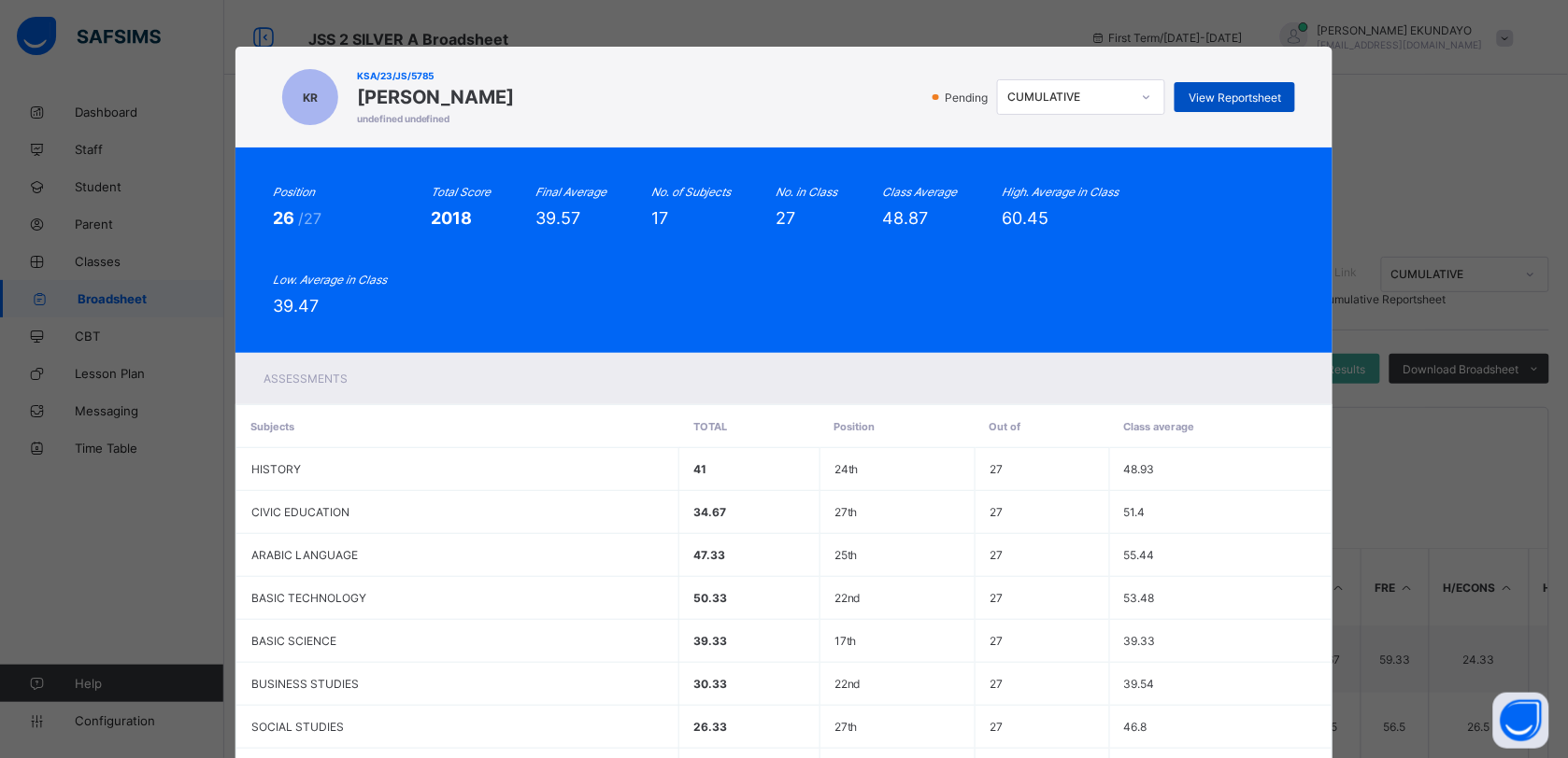
click at [1218, 97] on span "View Reportsheet" at bounding box center [1235, 97] width 93 height 14
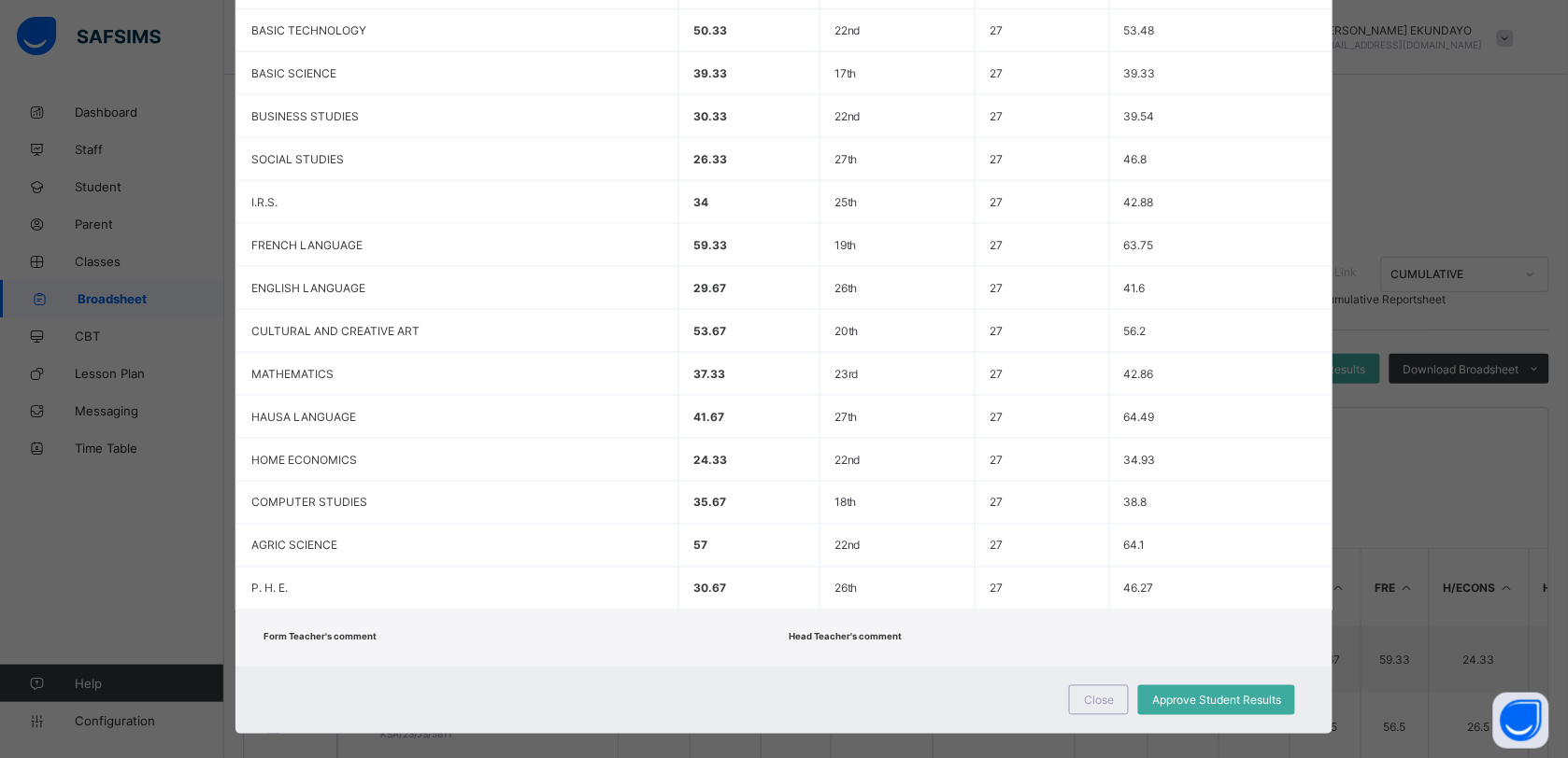
scroll to position [571, 0]
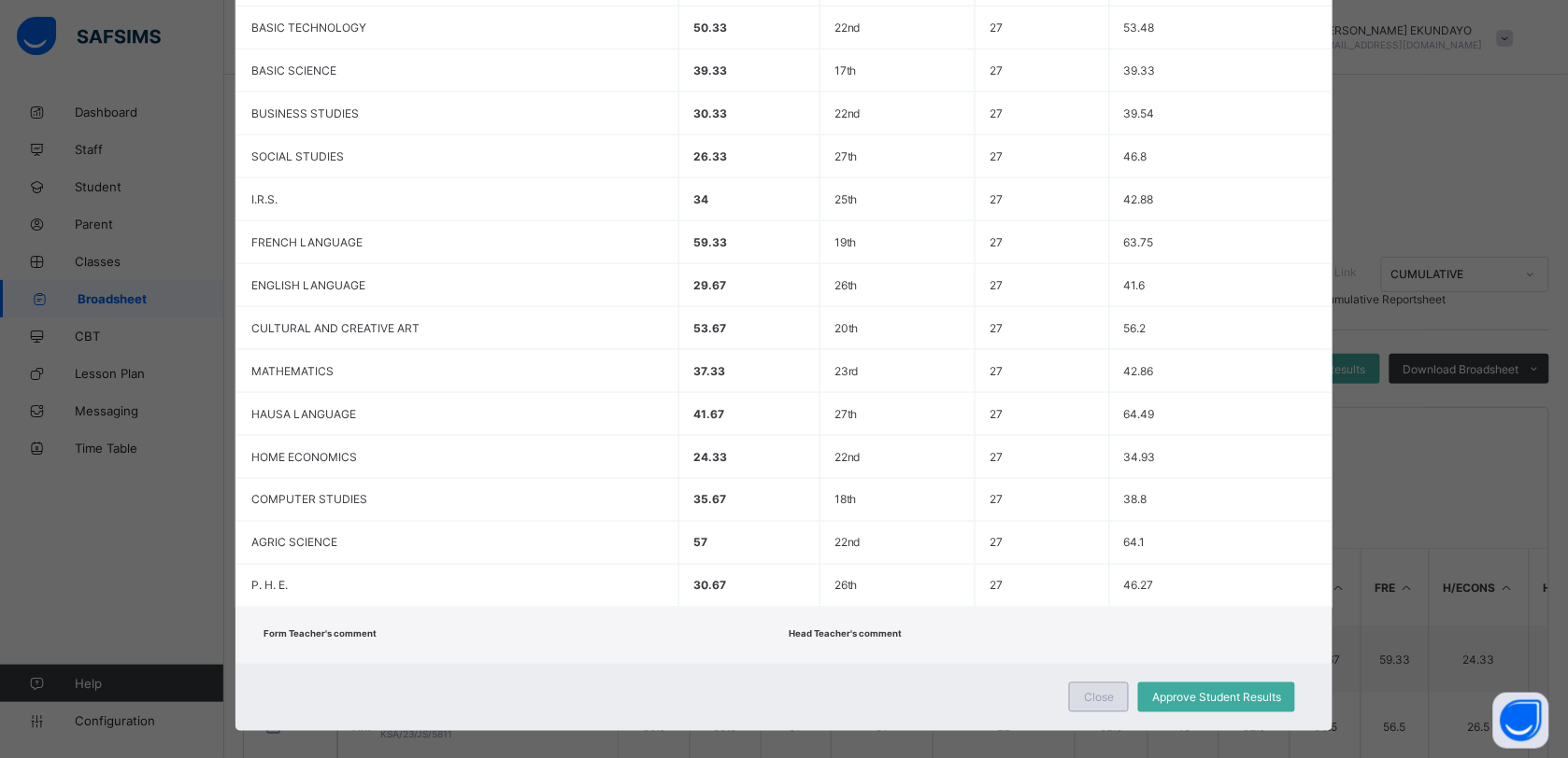
click at [1082, 682] on div "Close" at bounding box center [1098, 697] width 60 height 30
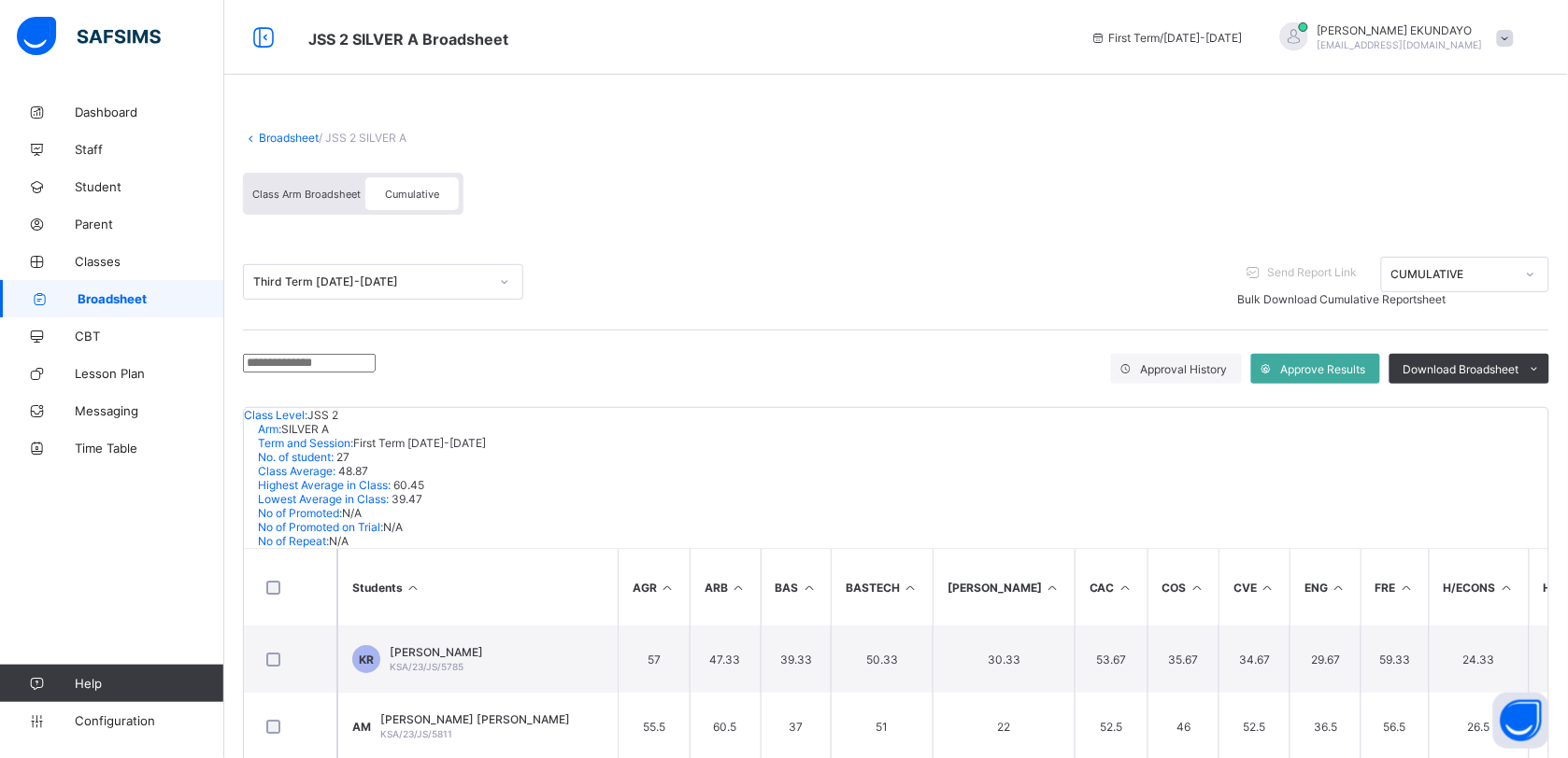
click at [1446, 292] on span "Bulk Download Cumulative Reportsheet" at bounding box center [1342, 299] width 208 height 14
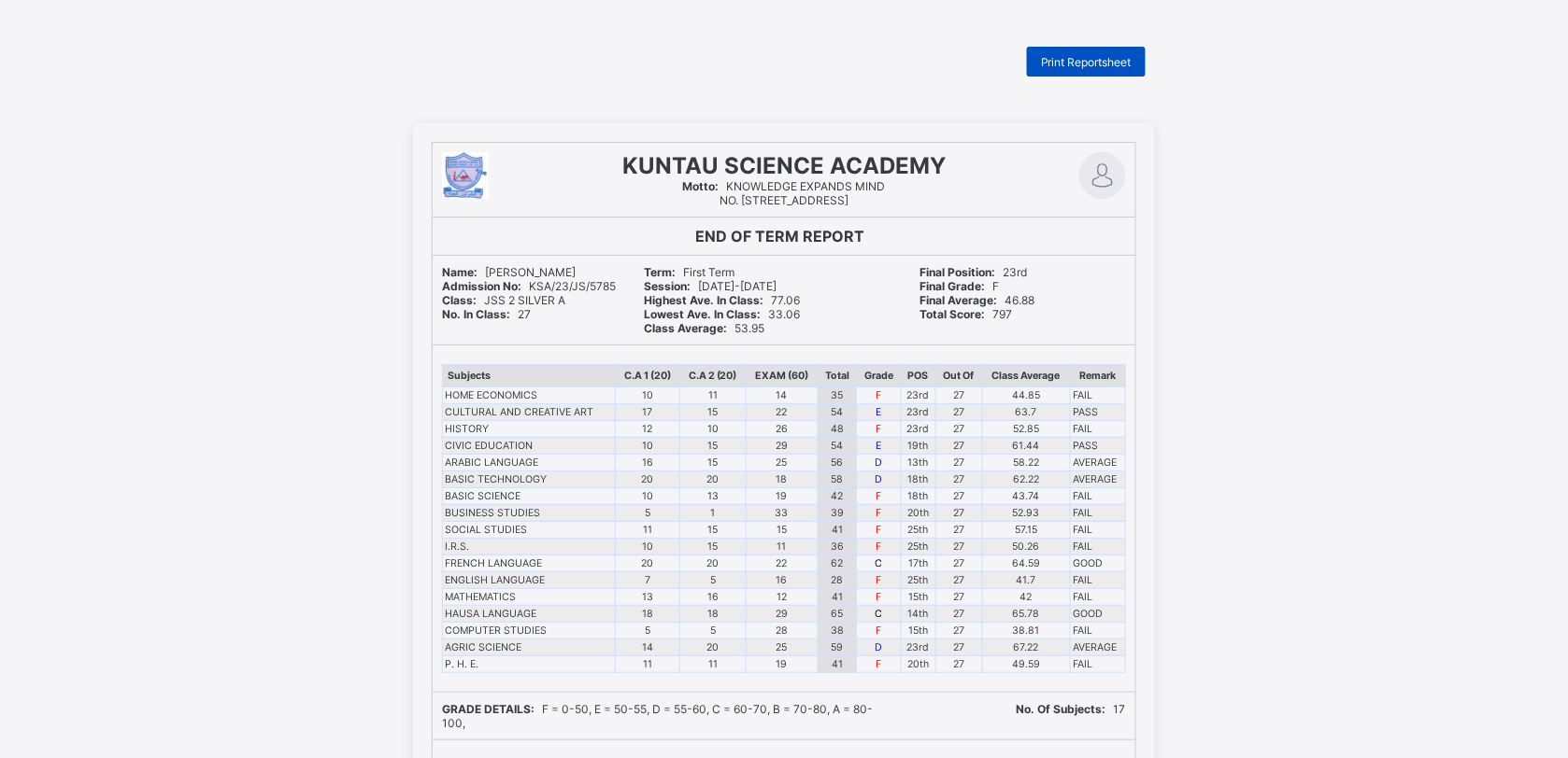
click at [1088, 59] on span "Print Reportsheet" at bounding box center [1086, 62] width 91 height 14
click at [1063, 63] on span "Print Reportsheet" at bounding box center [1086, 62] width 91 height 14
click at [1068, 65] on span "Print Reportsheet" at bounding box center [1086, 62] width 91 height 14
click at [1084, 67] on span "Print Reportsheet" at bounding box center [1086, 62] width 91 height 14
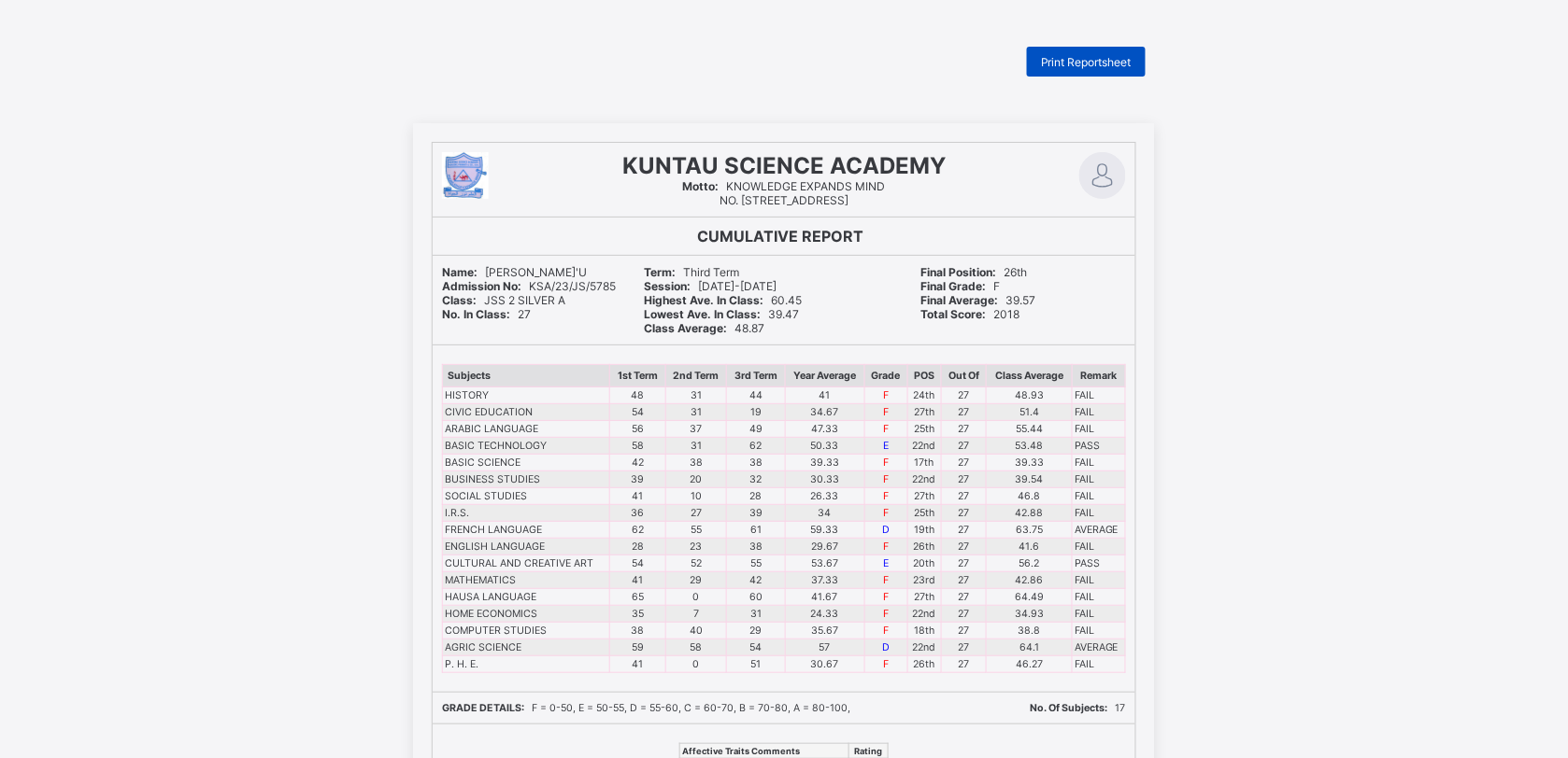
click at [1084, 59] on span "Print Reportsheet" at bounding box center [1086, 62] width 91 height 14
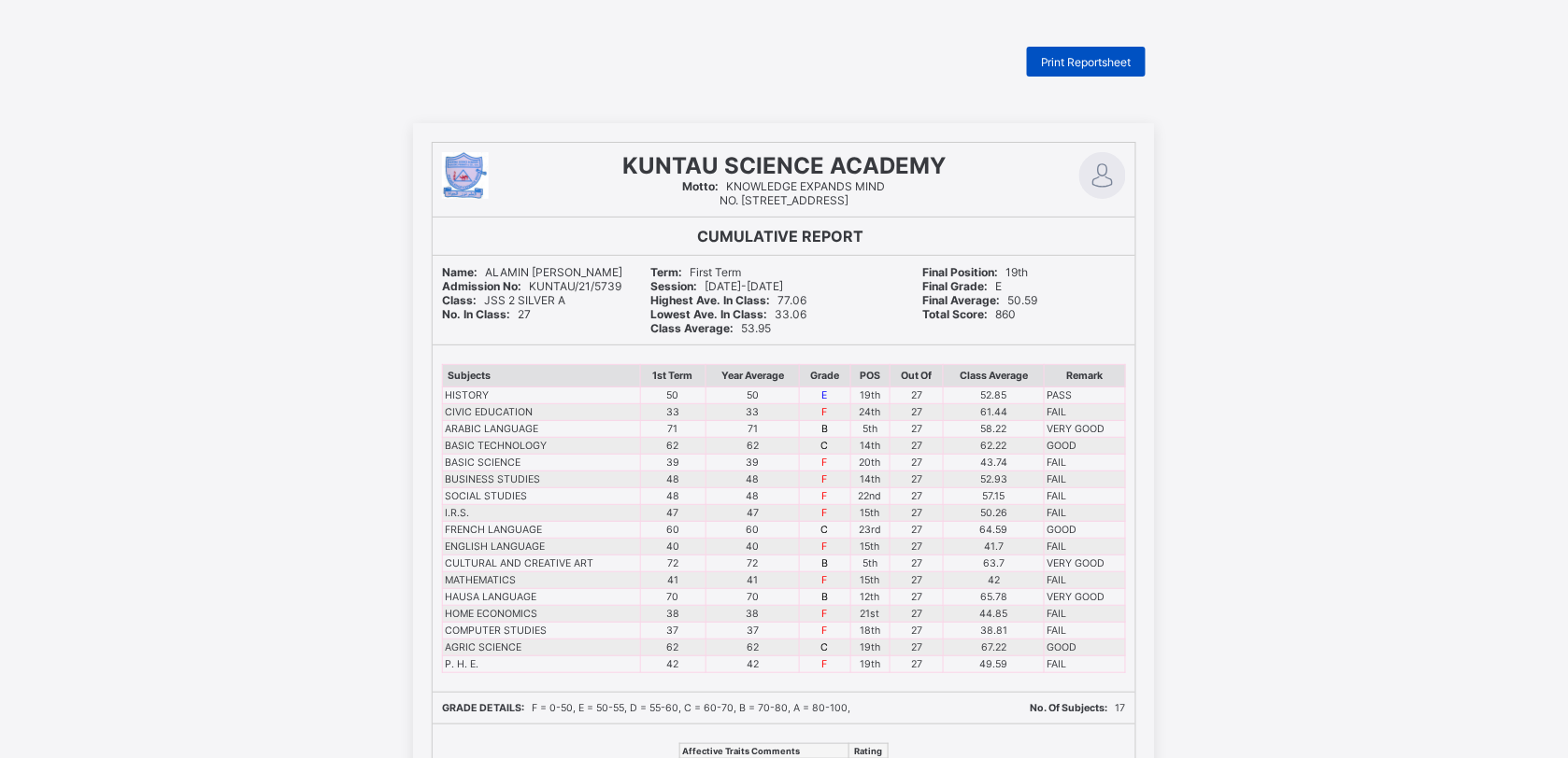
click at [1102, 59] on span "Print Reportsheet" at bounding box center [1086, 62] width 91 height 14
